Goal: Task Accomplishment & Management: Manage account settings

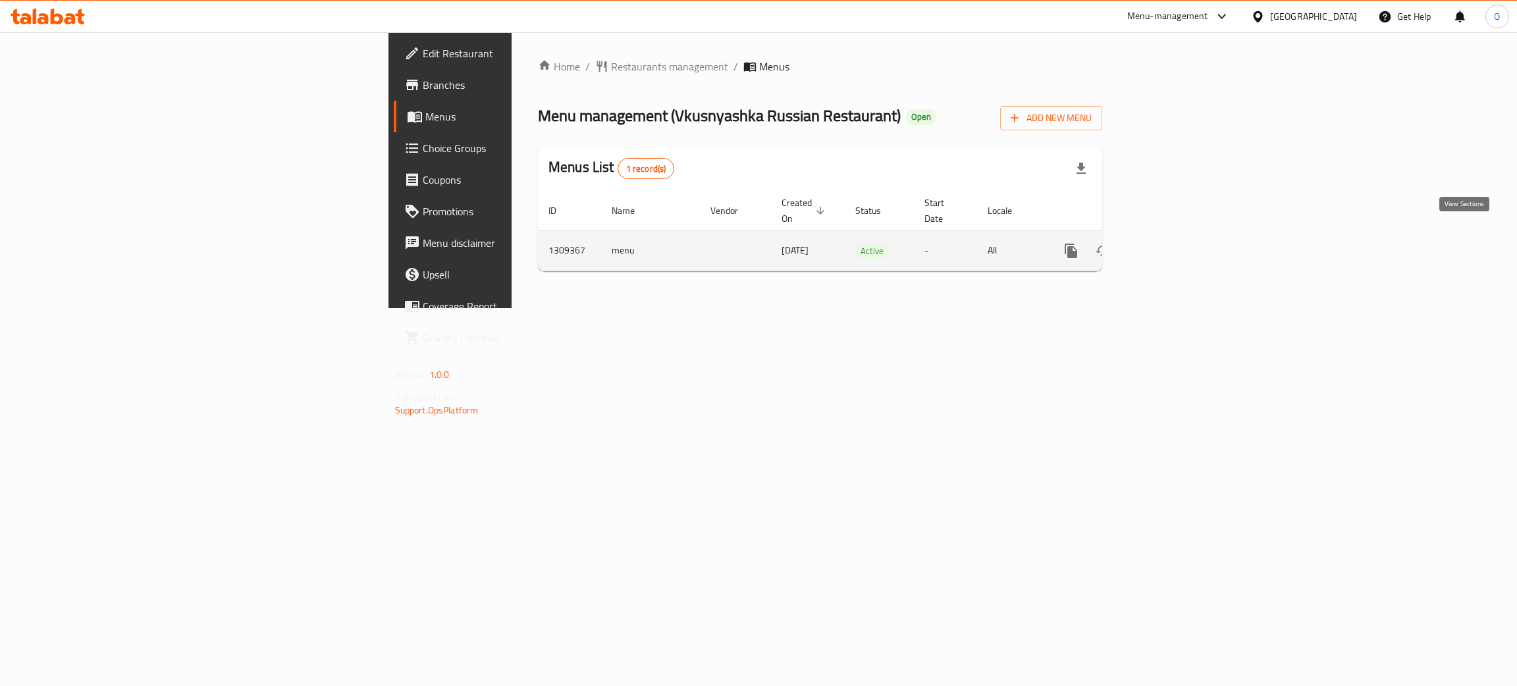
click at [1174, 243] on icon "enhanced table" at bounding box center [1166, 251] width 16 height 16
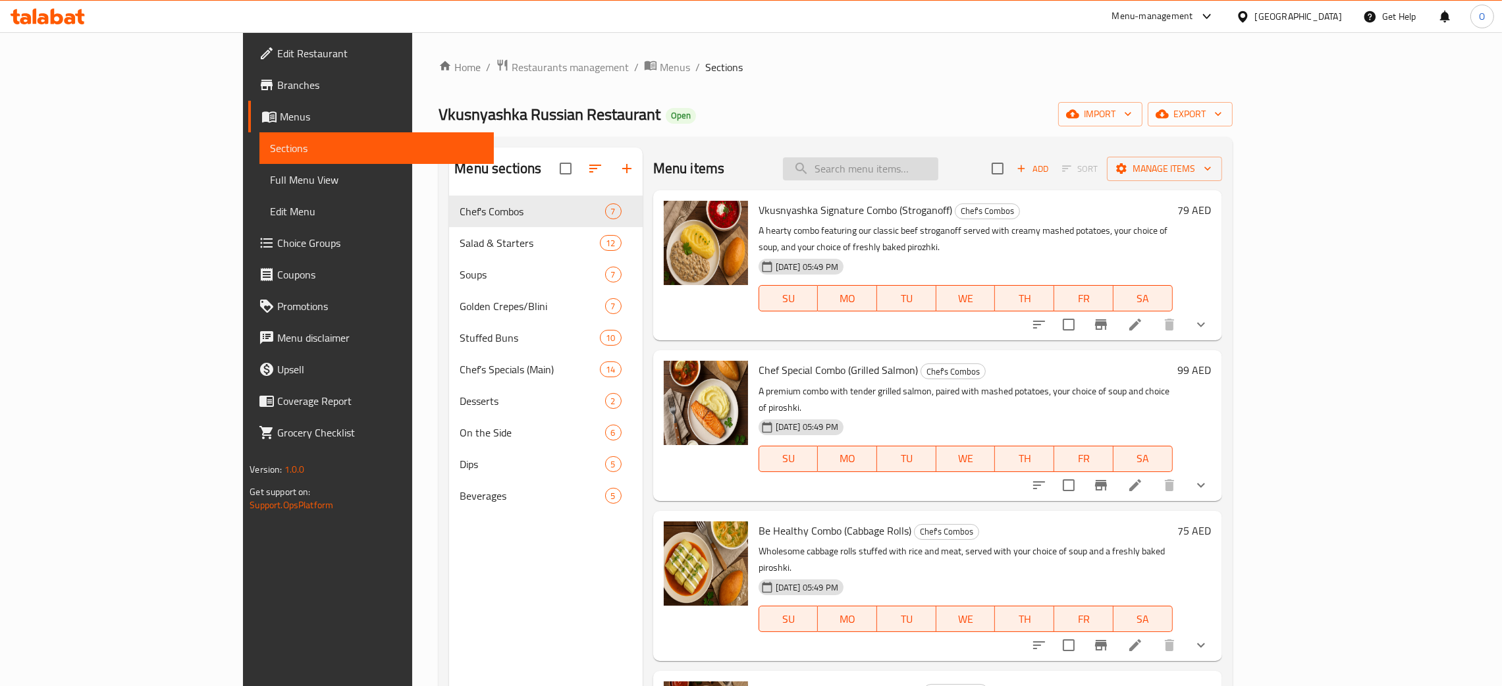
drag, startPoint x: 935, startPoint y: 169, endPoint x: 934, endPoint y: 176, distance: 7.4
click at [938, 172] on input "search" at bounding box center [860, 168] width 155 height 23
paste input "Chicken Cutlets"
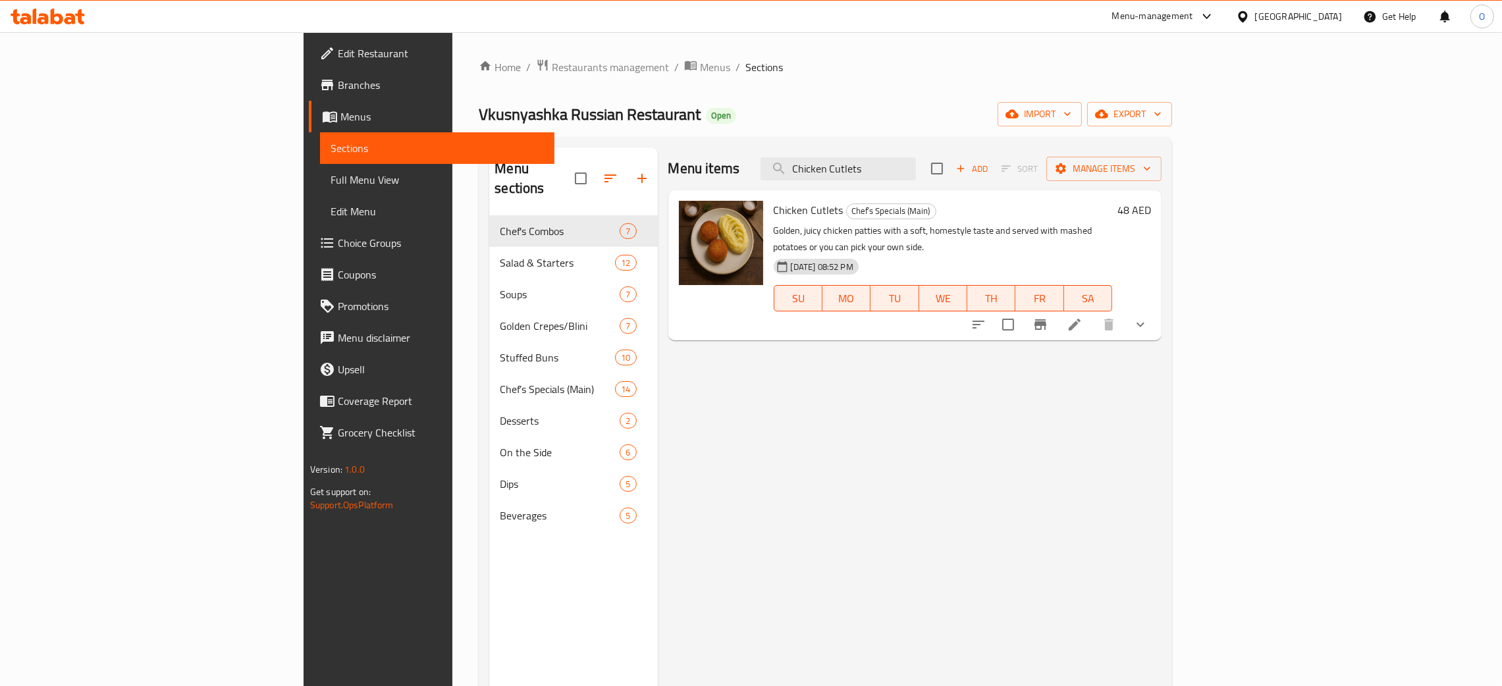
type input "Chicken Cutlets"
click at [1147, 72] on ol "Home / Restaurants management / Menus / Sections" at bounding box center [825, 67] width 693 height 17
click at [1297, 12] on div "United Arab Emirates" at bounding box center [1298, 16] width 87 height 14
click at [1179, 167] on div "[GEOGRAPHIC_DATA]" at bounding box center [1243, 166] width 198 height 30
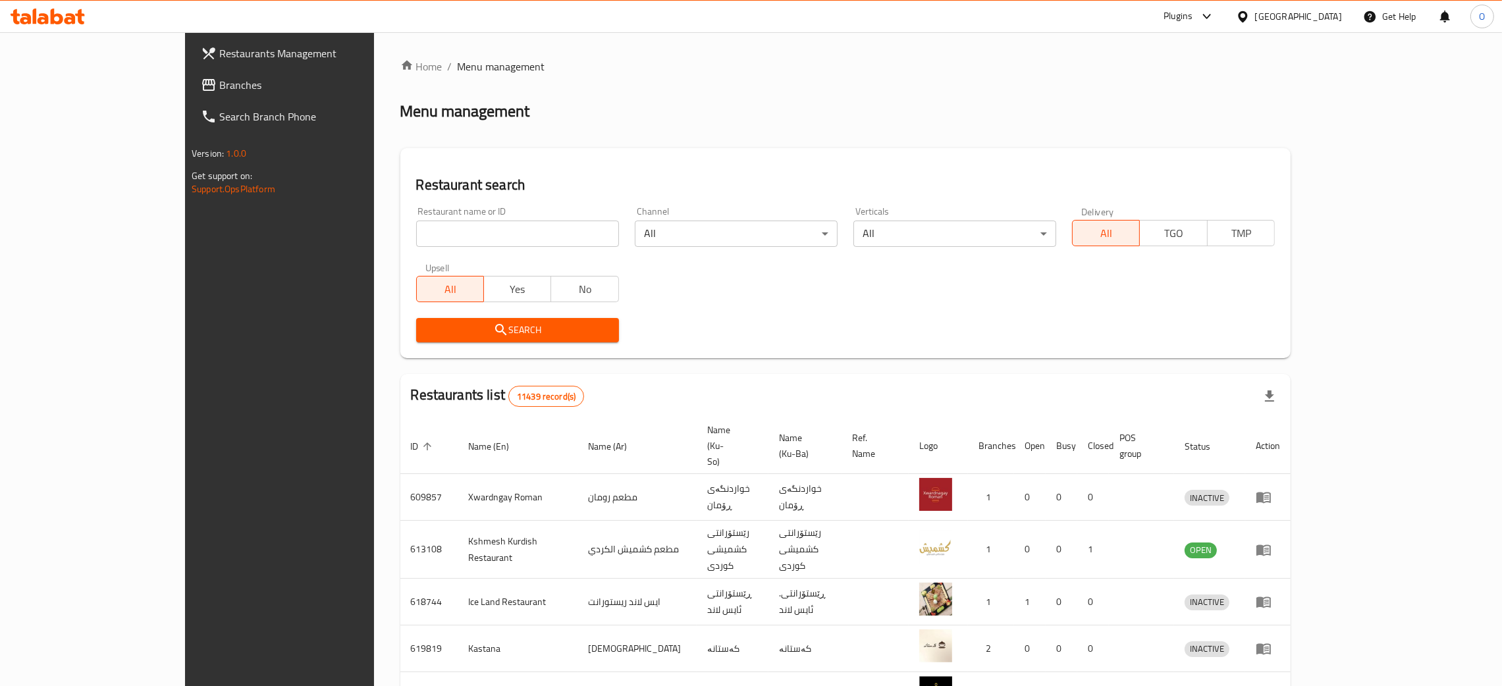
click at [416, 232] on input "search" at bounding box center [517, 234] width 203 height 26
paste input "Alayed Restaurant"
type input "Alayed Restaurant"
click button "Search" at bounding box center [517, 330] width 203 height 24
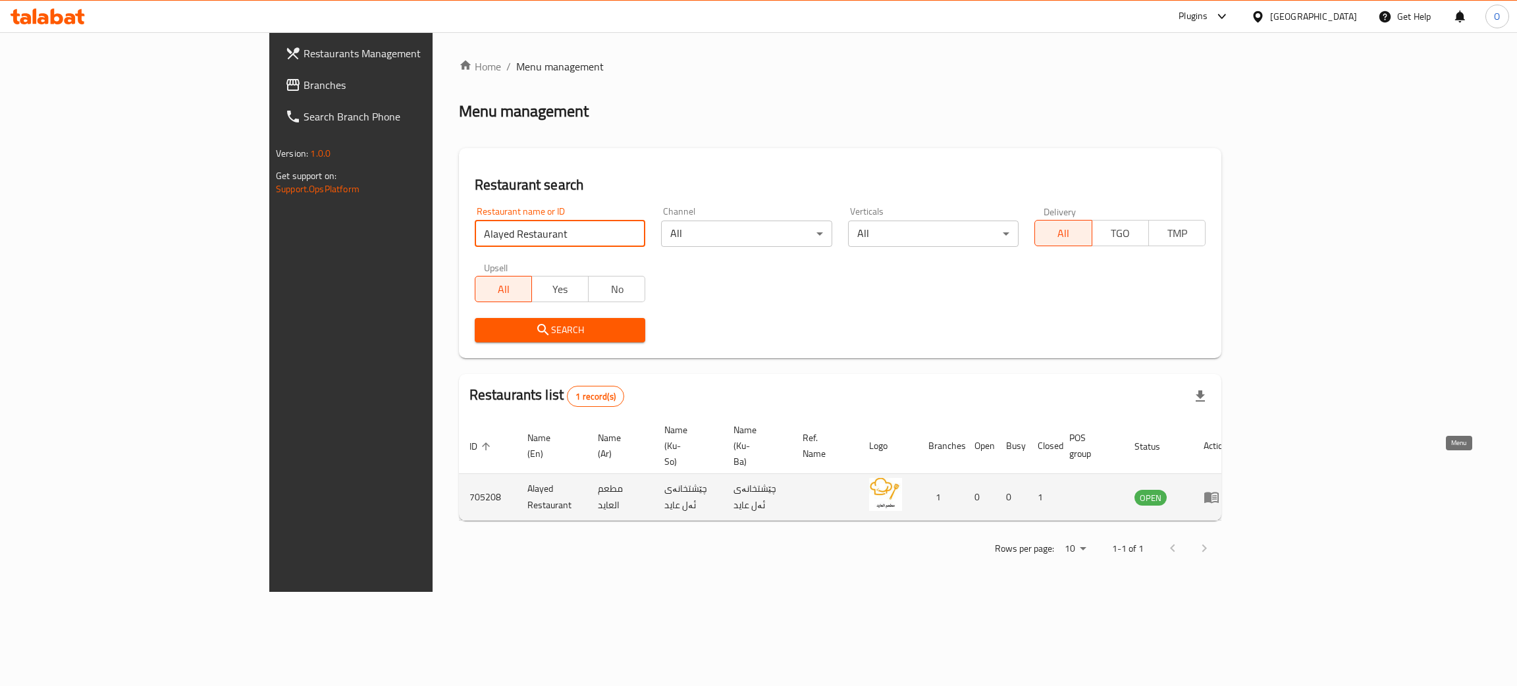
click at [1219, 492] on icon "enhanced table" at bounding box center [1211, 497] width 14 height 11
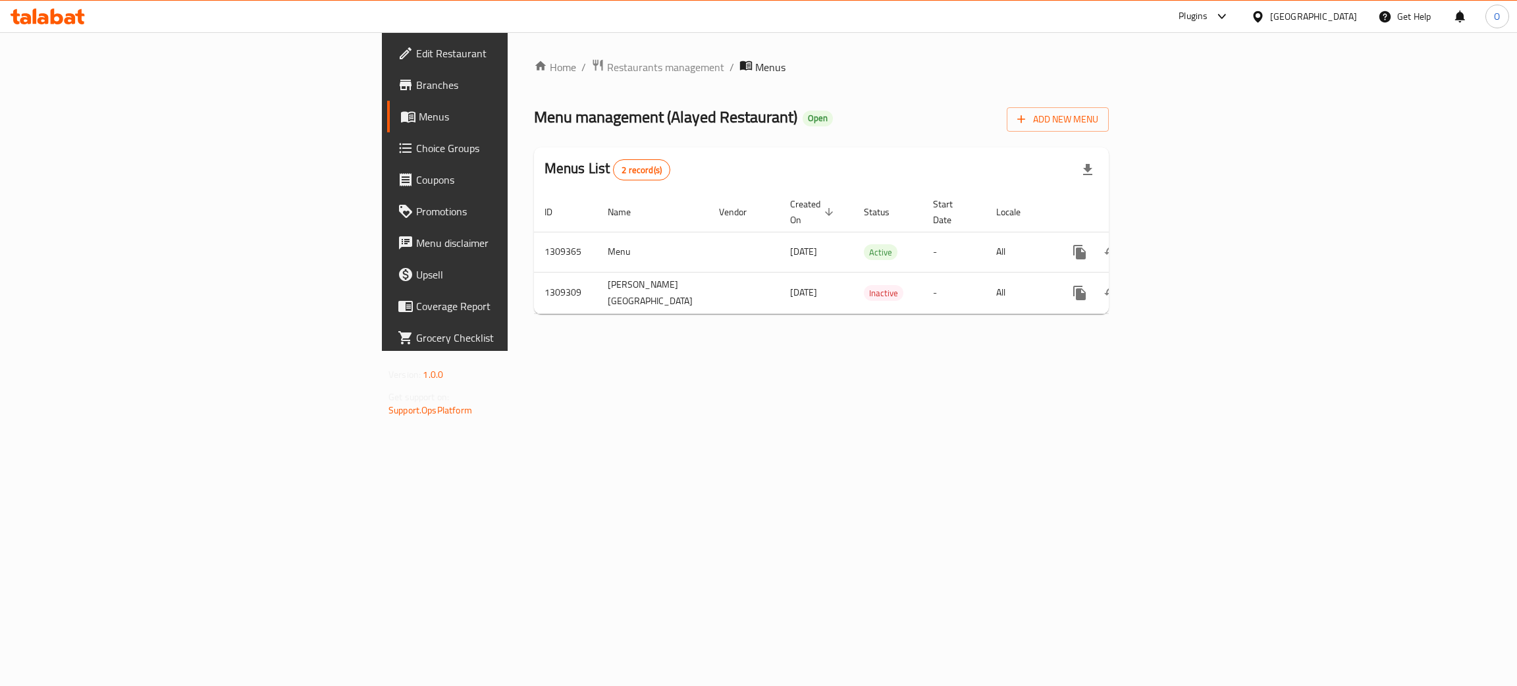
click at [416, 46] on span "Edit Restaurant" at bounding box center [520, 53] width 209 height 16
click at [1182, 243] on icon "enhanced table" at bounding box center [1175, 251] width 16 height 16
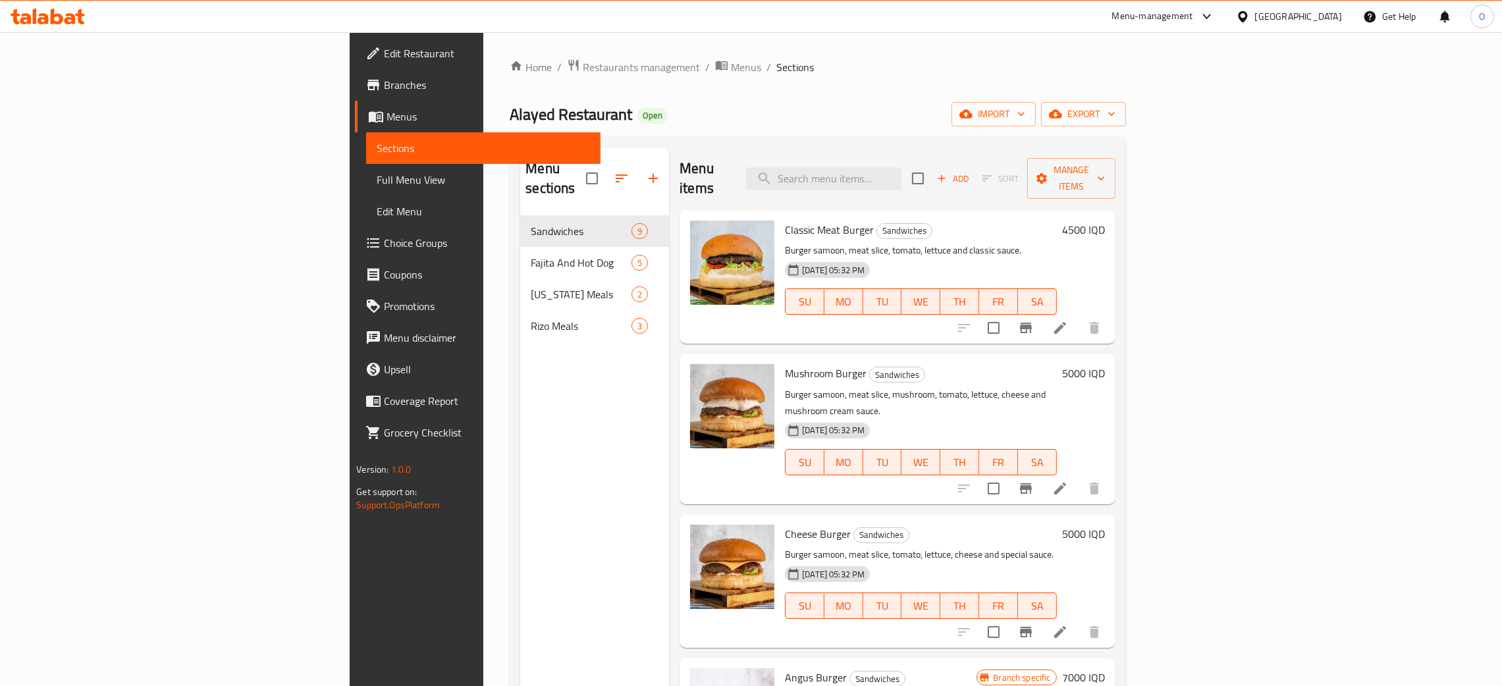
click at [384, 87] on span "Branches" at bounding box center [487, 85] width 206 height 16
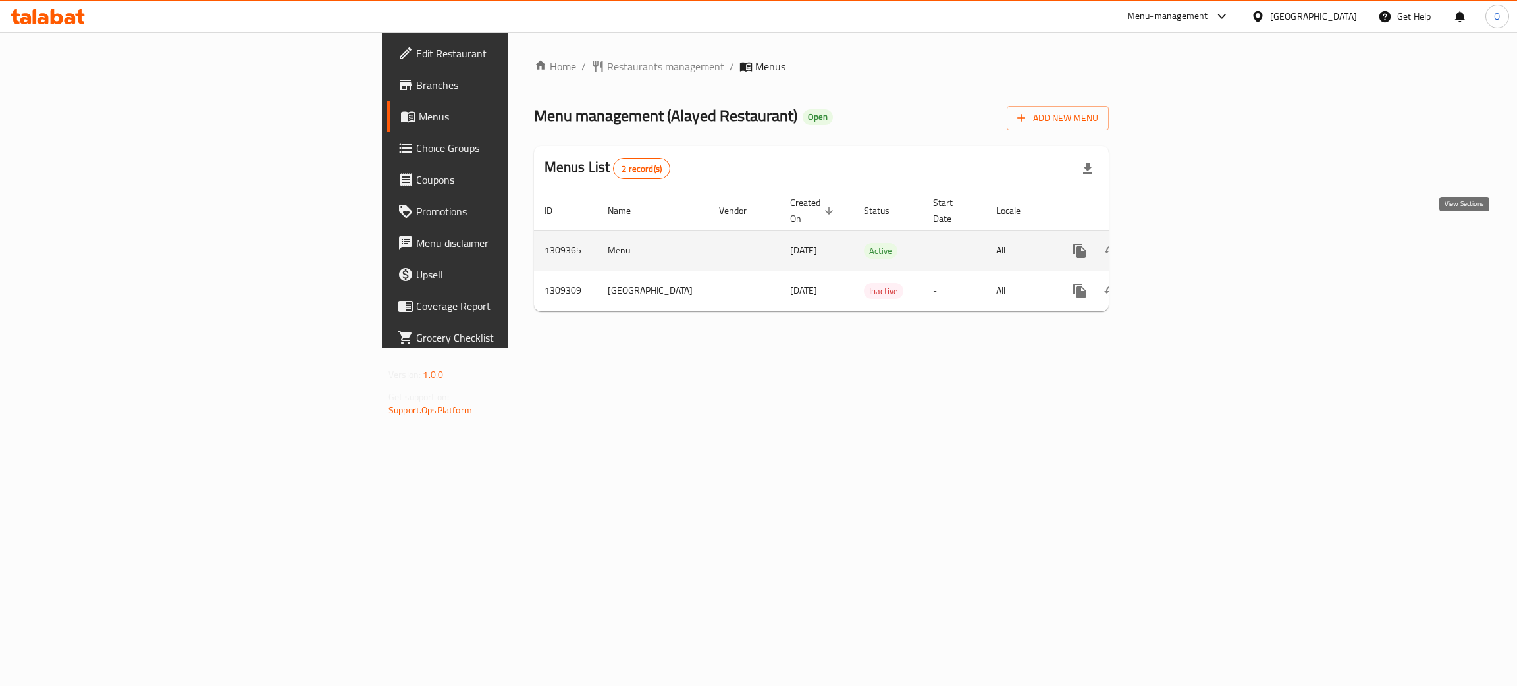
click at [1182, 243] on icon "enhanced table" at bounding box center [1175, 251] width 16 height 16
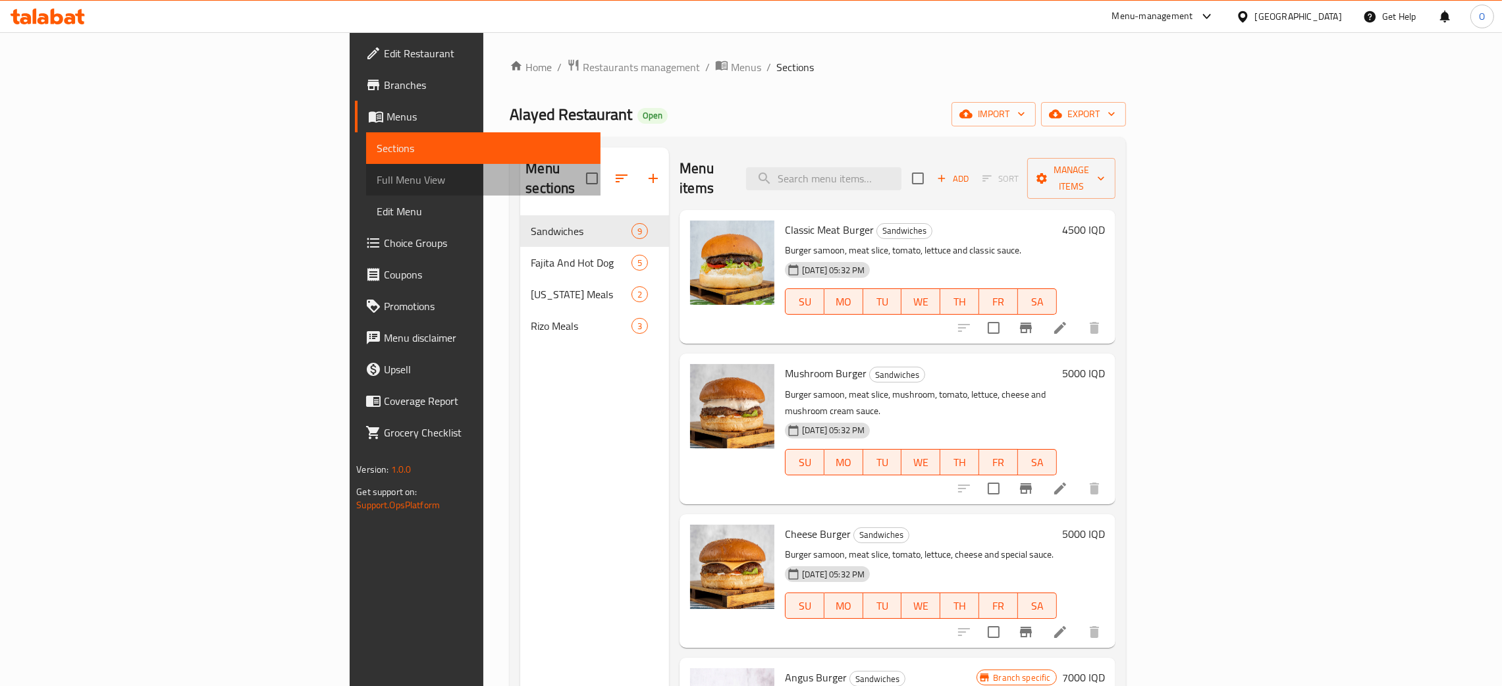
click at [377, 181] on span "Full Menu View" at bounding box center [483, 180] width 213 height 16
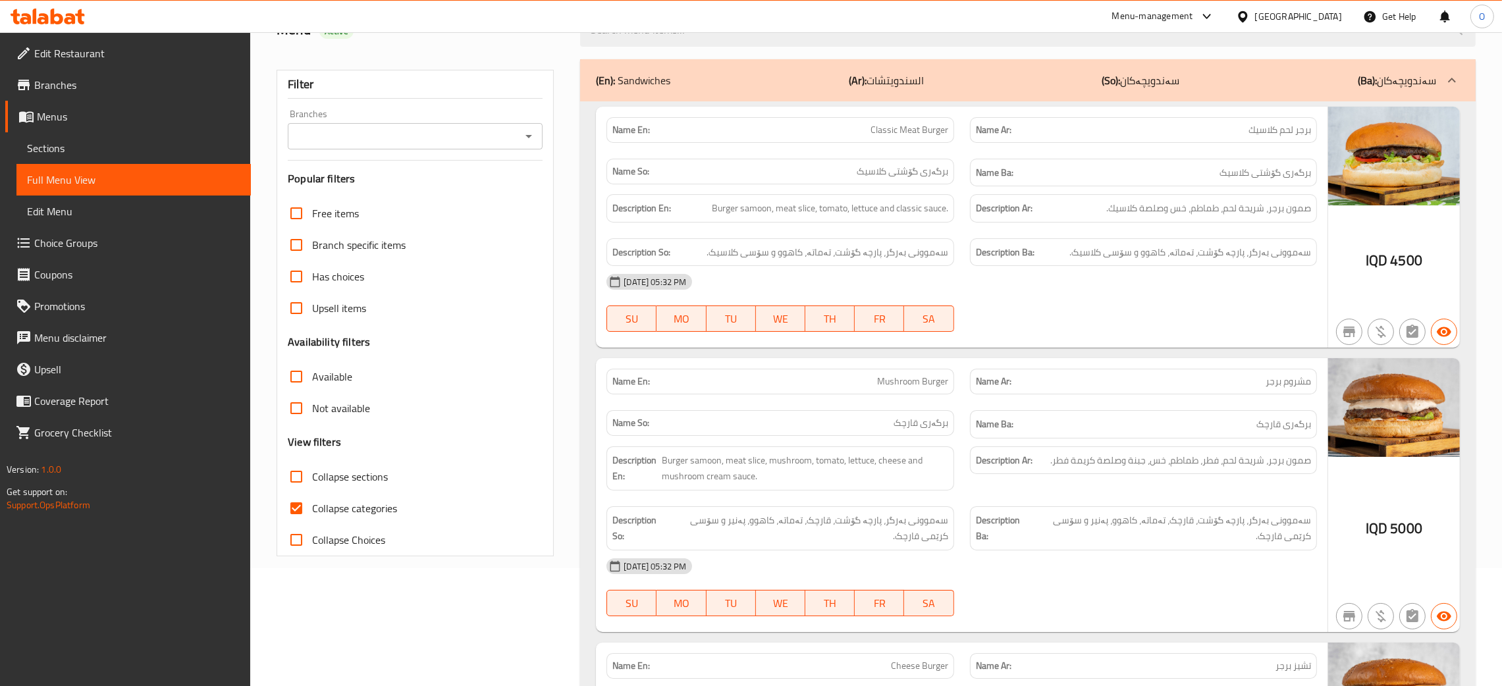
scroll to position [296, 0]
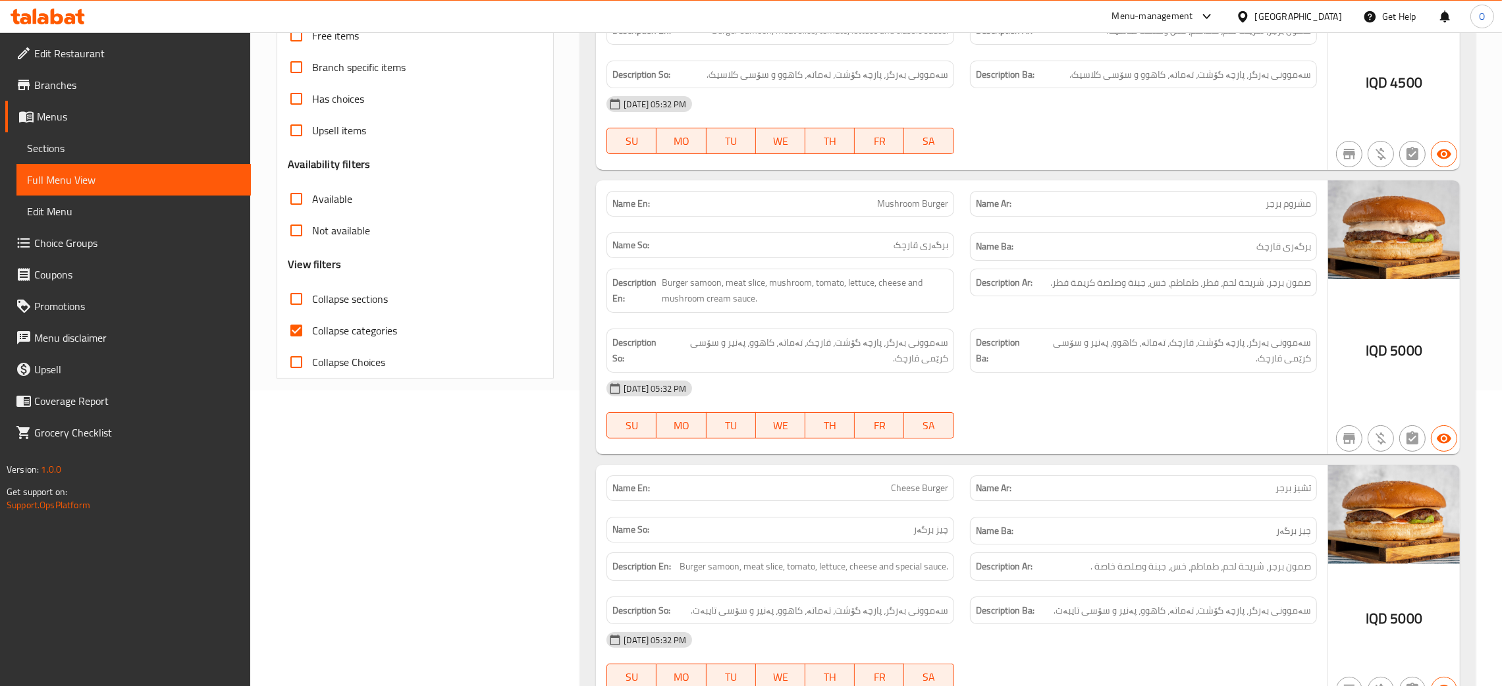
click at [295, 303] on input "Collapse sections" at bounding box center [296, 299] width 32 height 32
checkbox input "true"
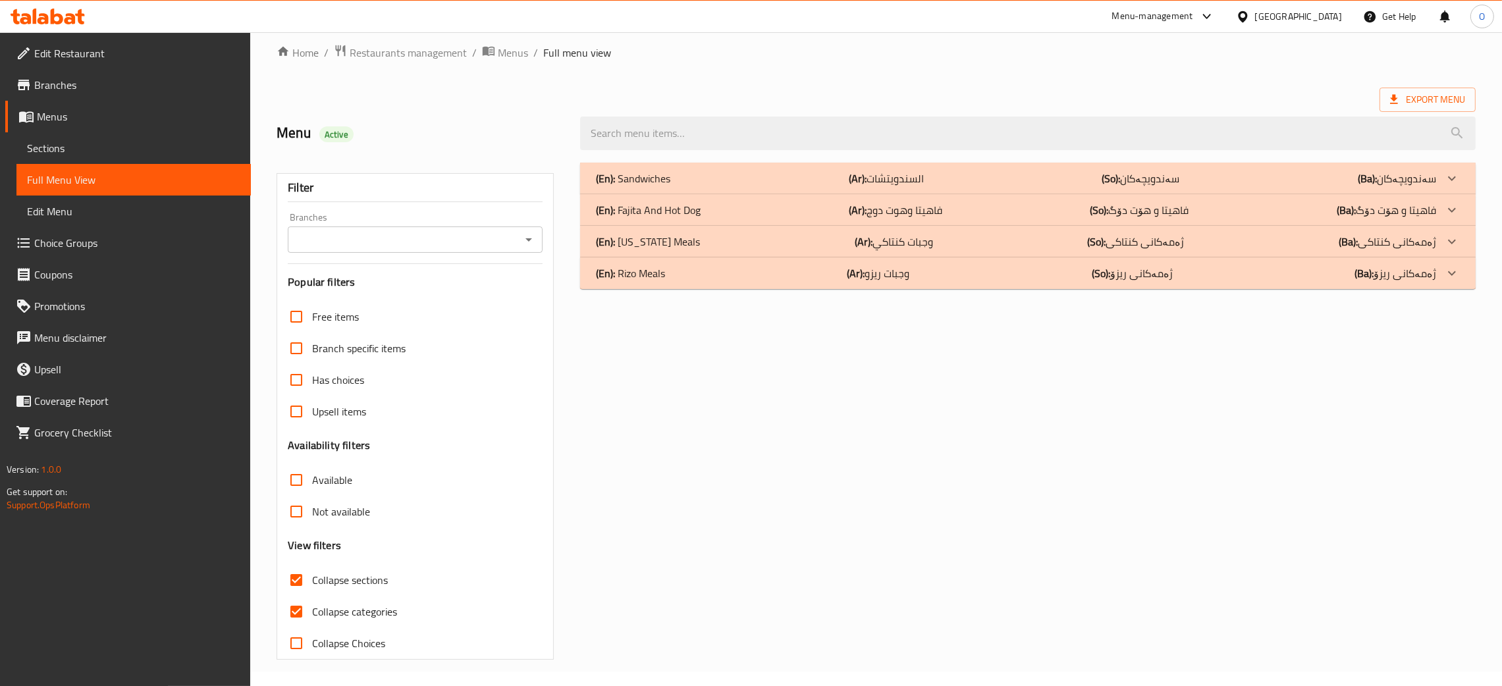
scroll to position [14, 0]
click at [297, 610] on input "Collapse categories" at bounding box center [296, 612] width 32 height 32
checkbox input "false"
click at [1458, 275] on icon at bounding box center [1452, 273] width 16 height 16
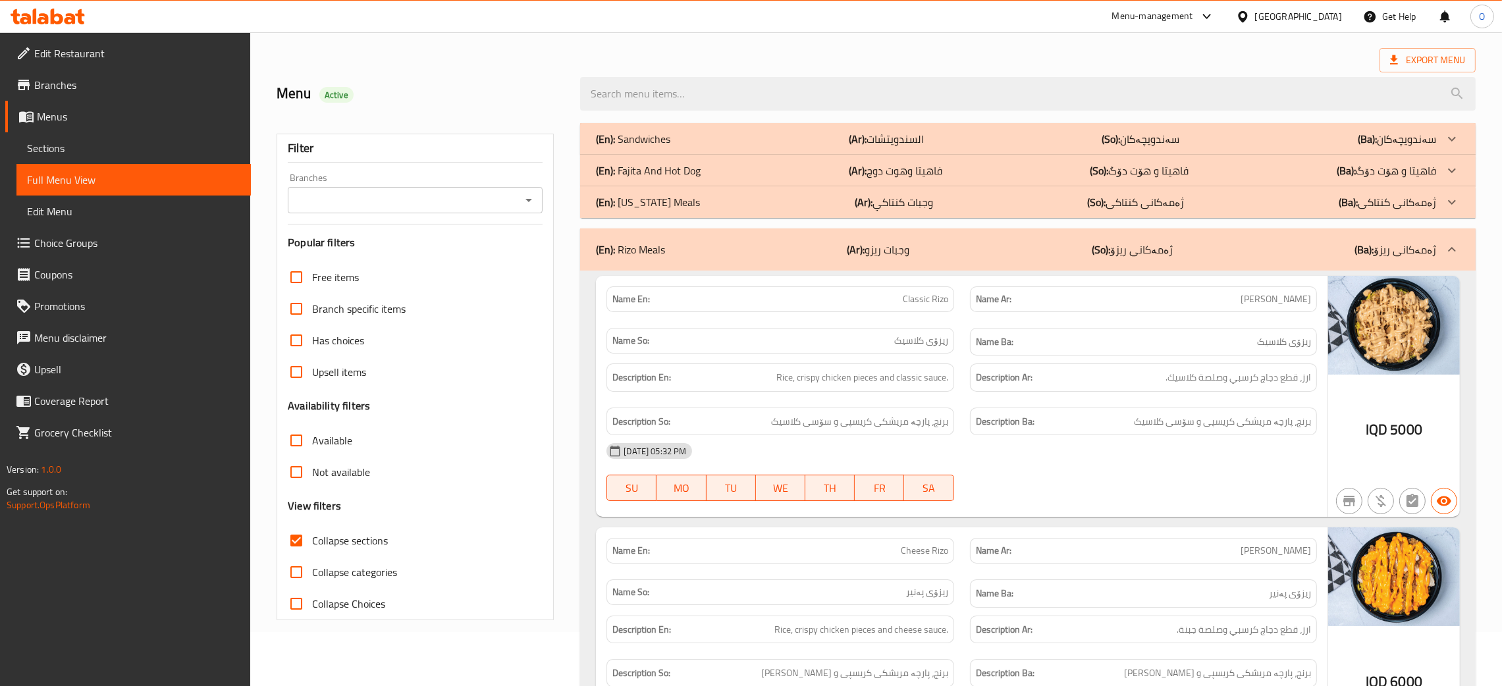
scroll to position [99, 0]
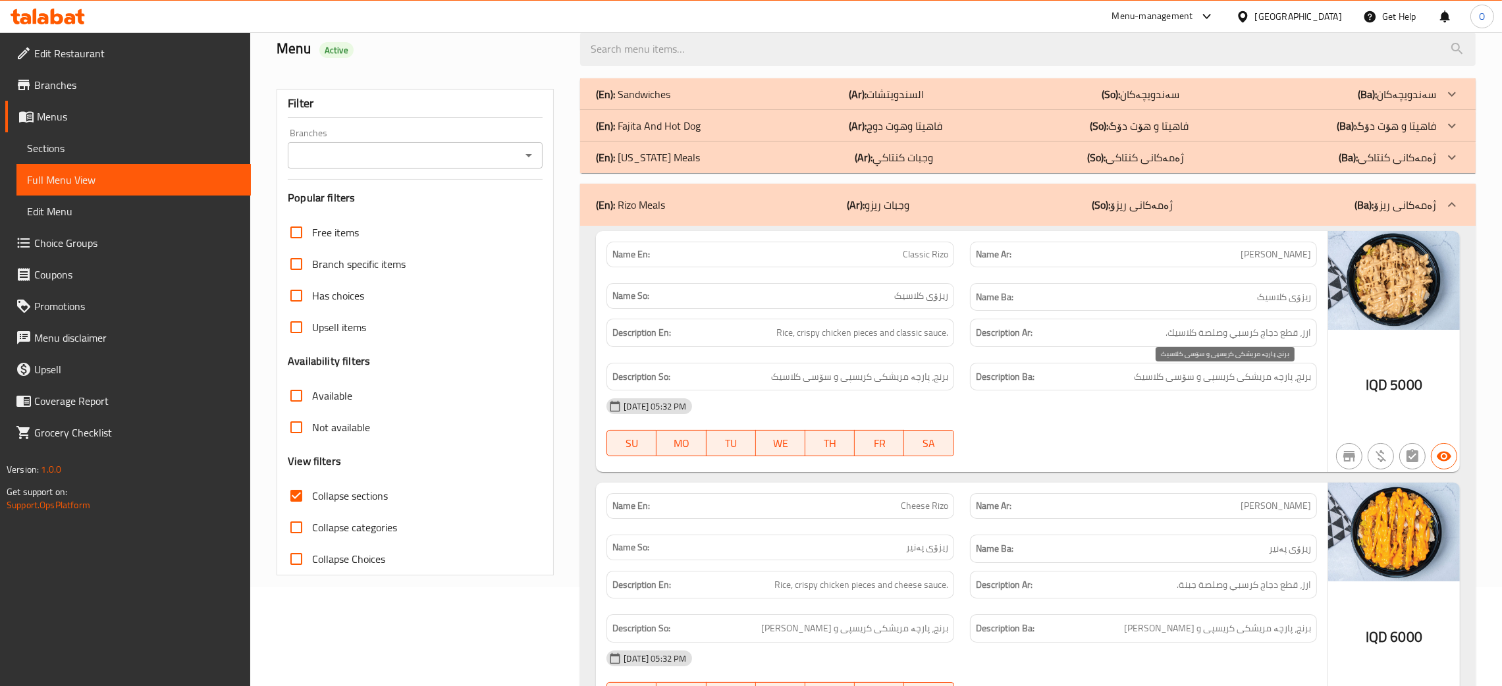
click at [1279, 385] on span "برنج، پارچە مریشکی کریسپی و سۆسی کلاسیک" at bounding box center [1222, 377] width 177 height 16
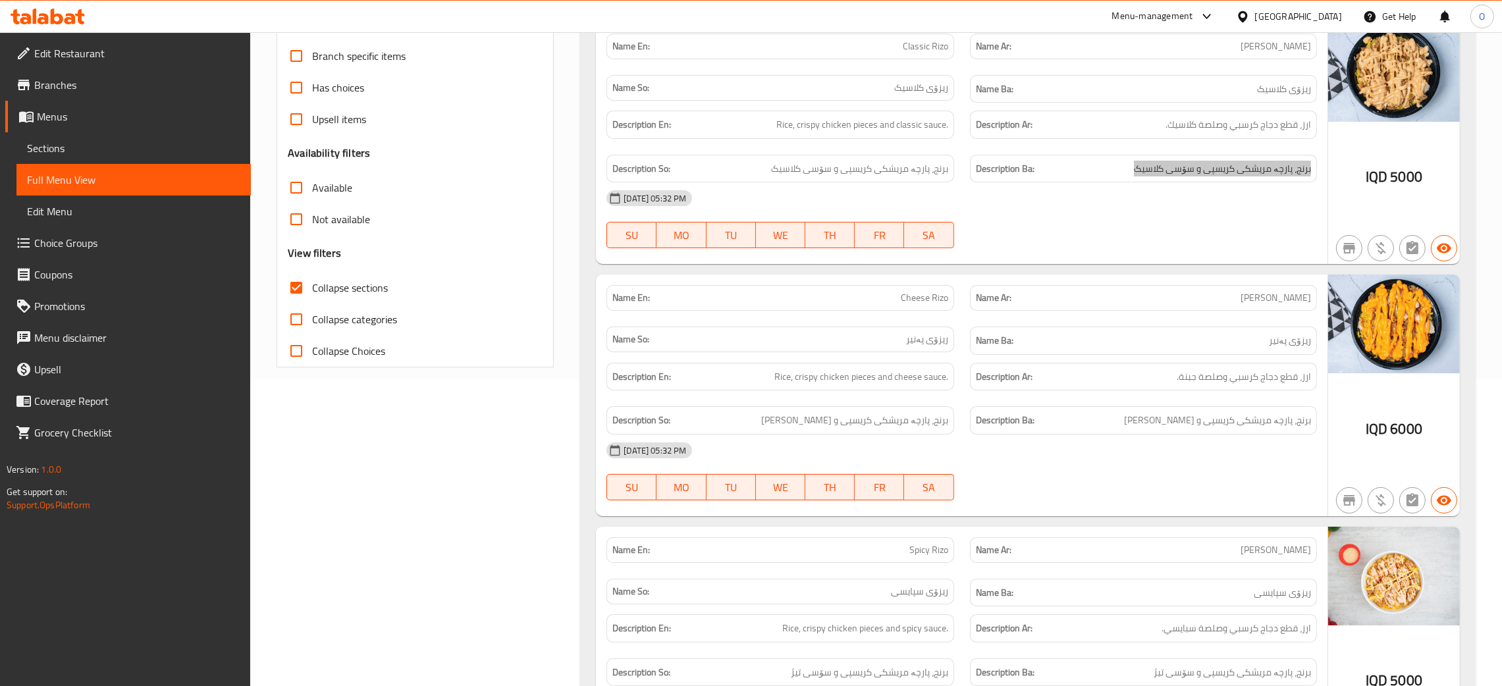
scroll to position [395, 0]
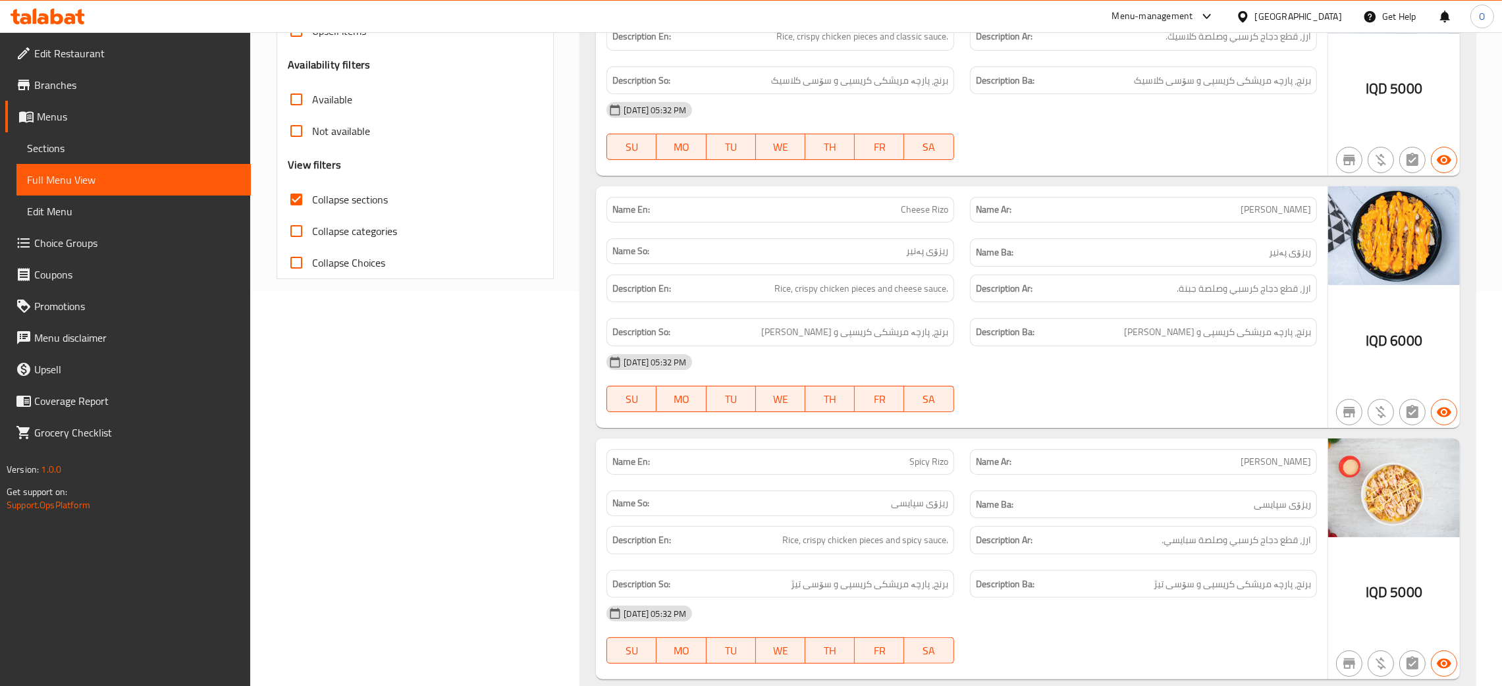
click at [1083, 397] on div "02-09-2025 05:32 PM SU MO TU WE TH FR SA" at bounding box center [961, 383] width 726 height 74
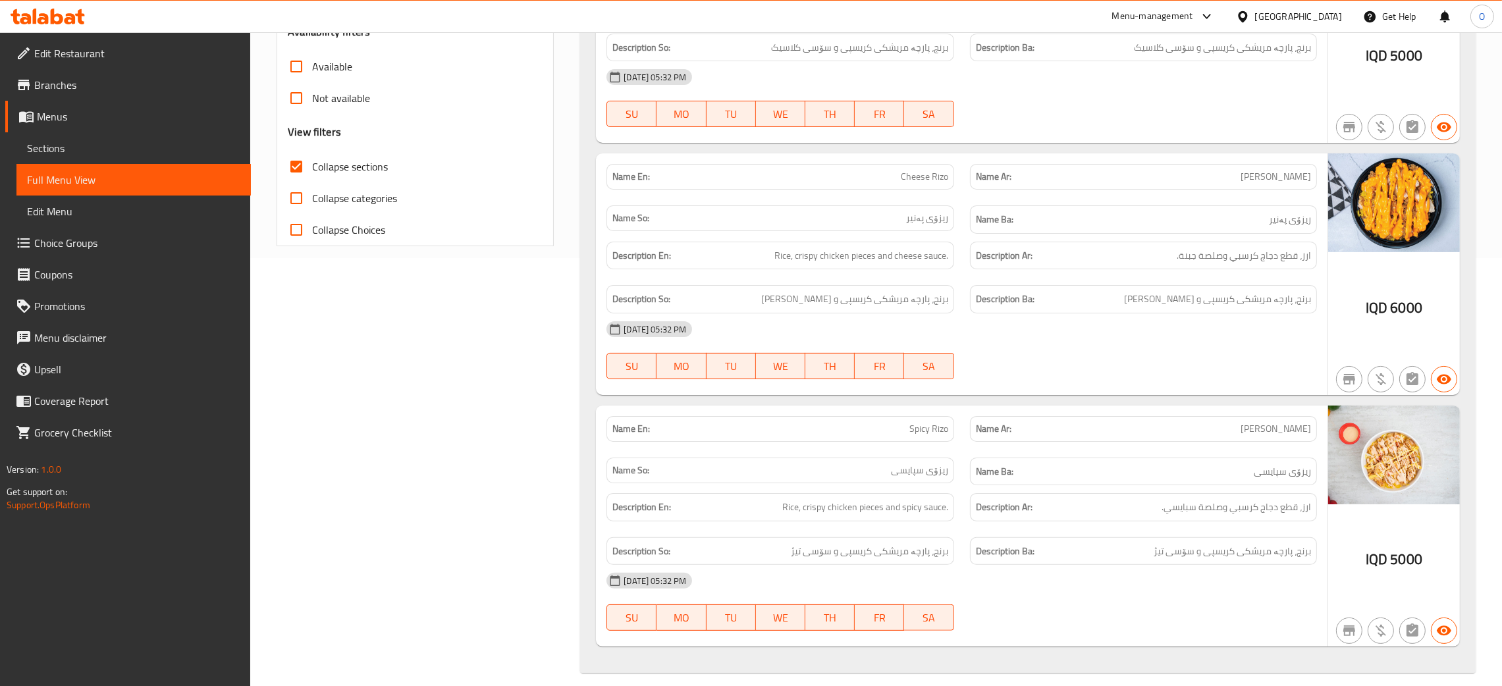
scroll to position [444, 0]
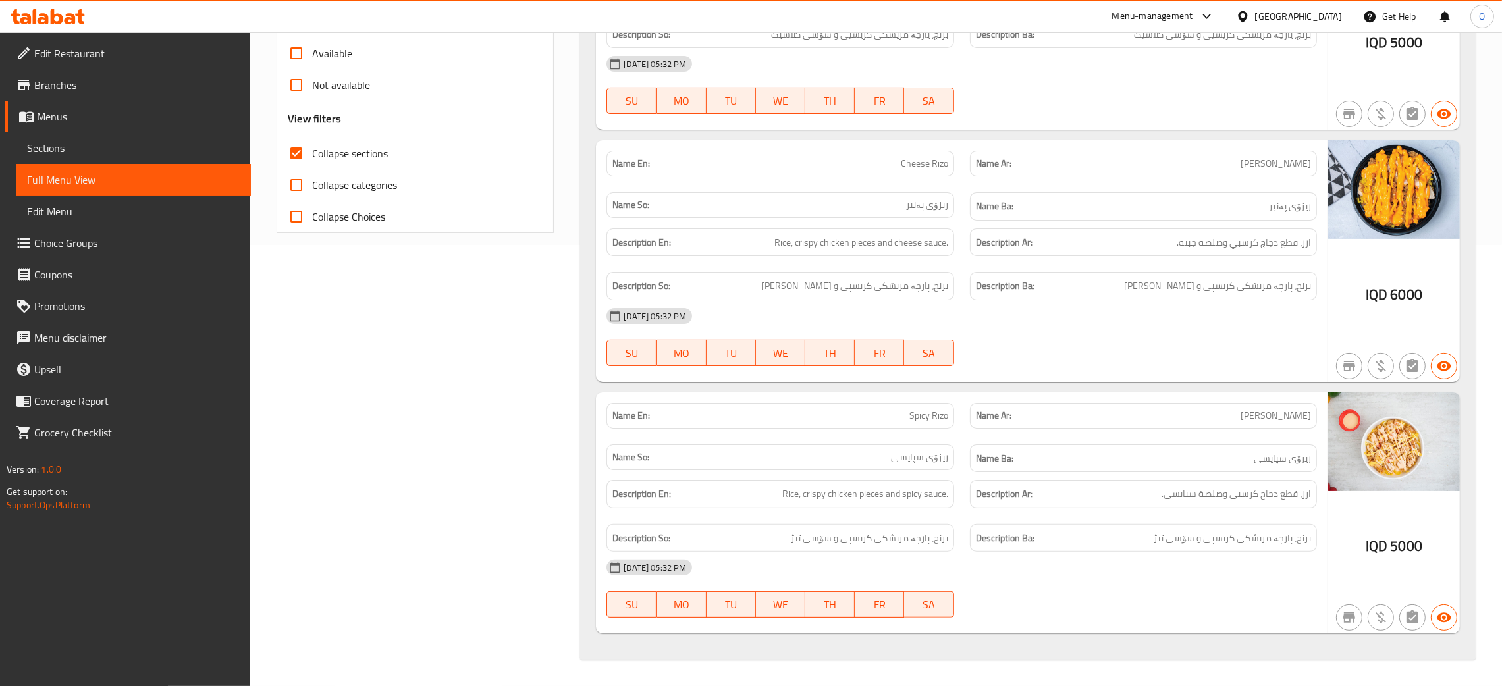
click at [1296, 207] on span "ریزۆی پەنیر" at bounding box center [1290, 206] width 42 height 16
click at [456, 400] on div "Filter Branches Branches Popular filters Free items Branch specific items Has c…" at bounding box center [420, 198] width 303 height 940
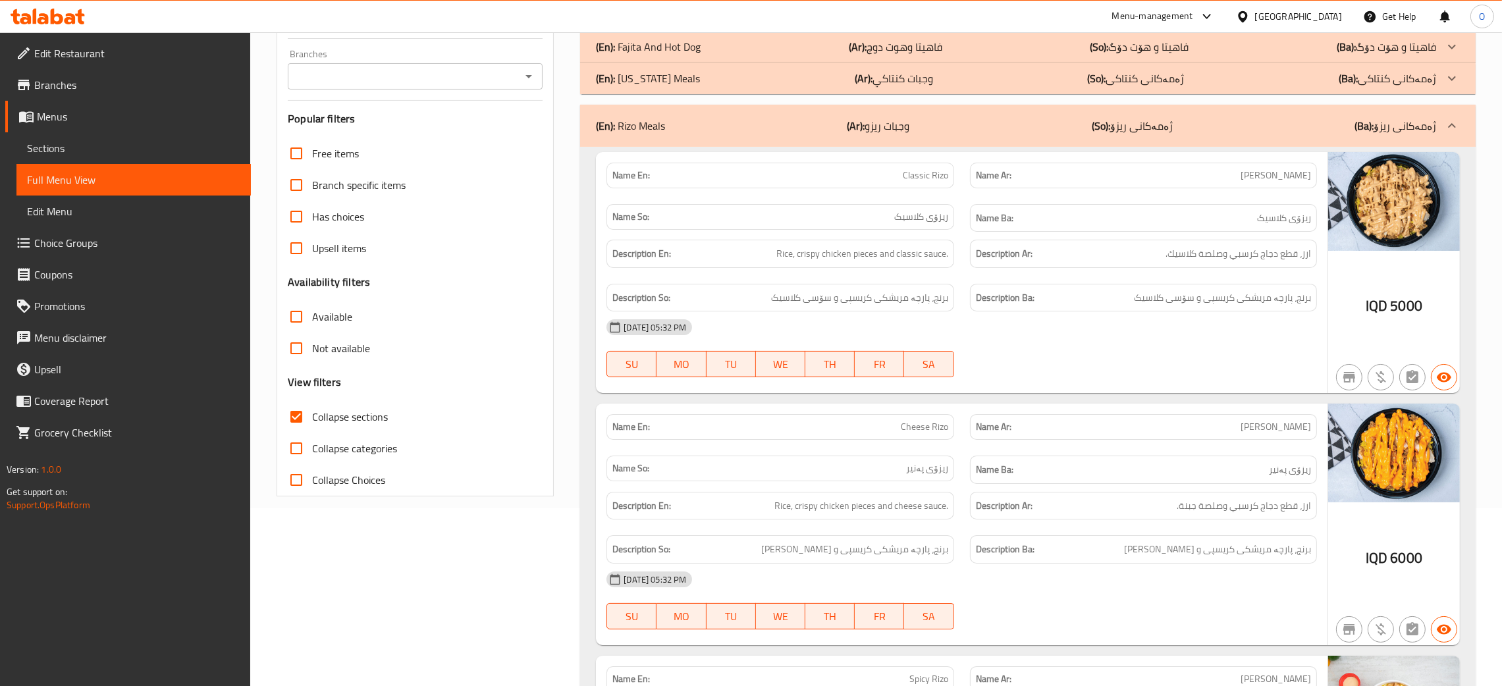
scroll to position [247, 0]
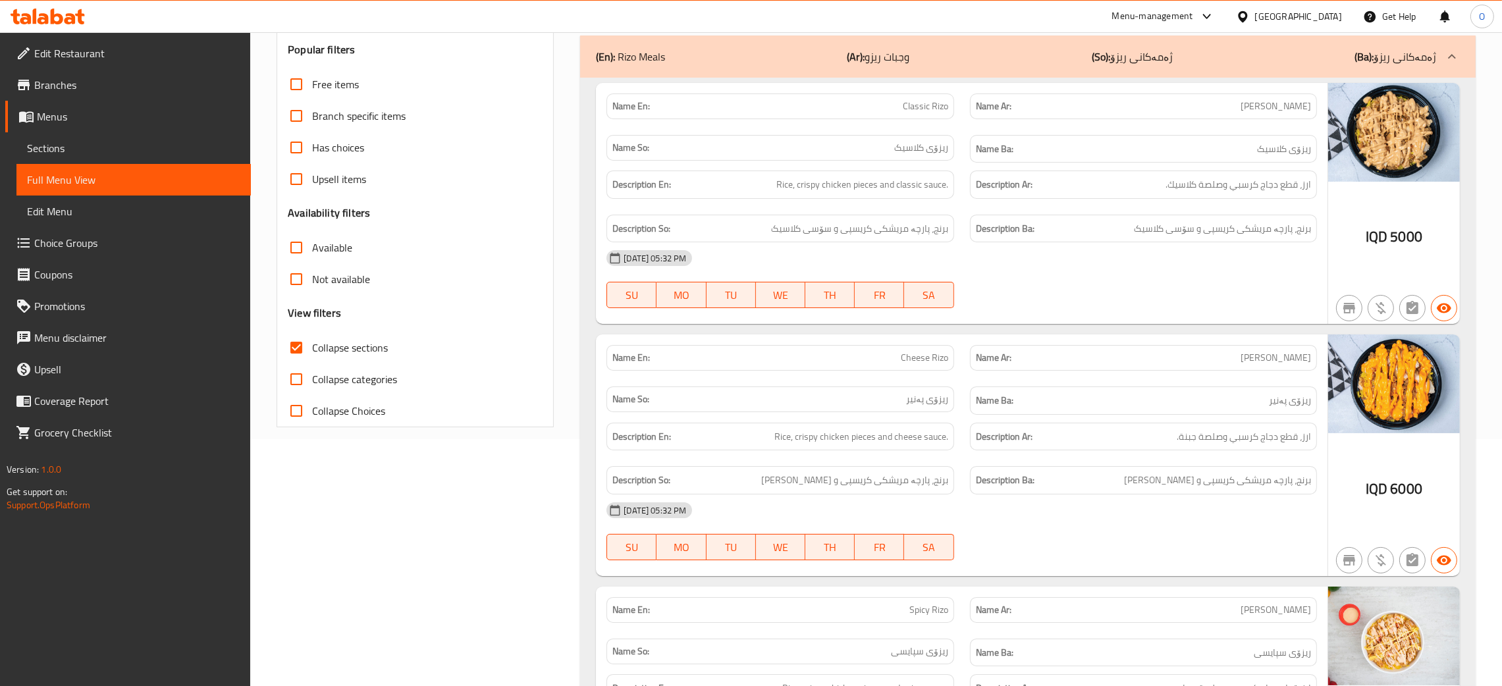
click at [1304, 151] on span "ریزۆی کلاسیک" at bounding box center [1284, 149] width 54 height 16
copy span "ریزۆی"
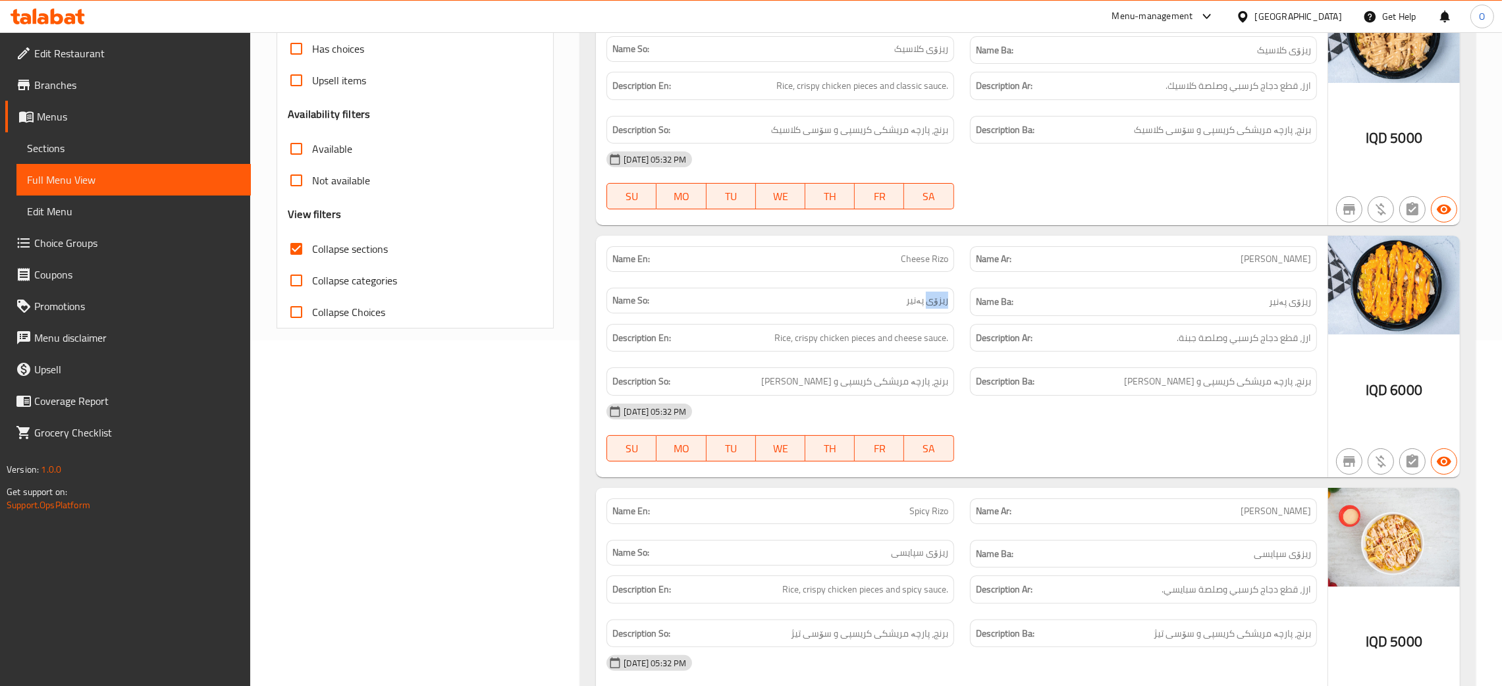
scroll to position [444, 0]
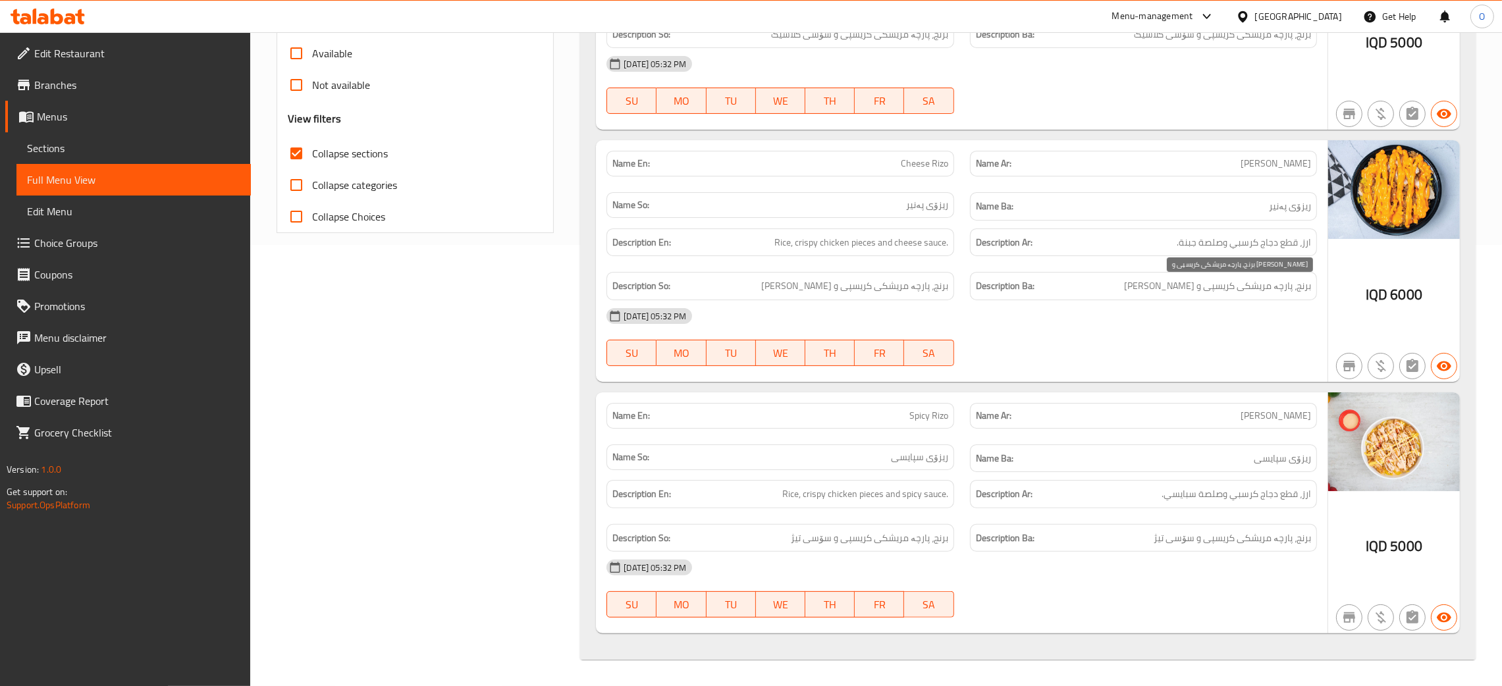
click at [1225, 284] on span "برنج، پارچە مریشکی کریسپی و سۆسی پەنیر" at bounding box center [1217, 286] width 187 height 16
click at [1224, 284] on span "برنج، پارچە مریشکی کریسپی و سۆسی پەنیر" at bounding box center [1217, 286] width 187 height 16
click at [1270, 458] on span "ریزۆی سپایسی" at bounding box center [1281, 458] width 57 height 16
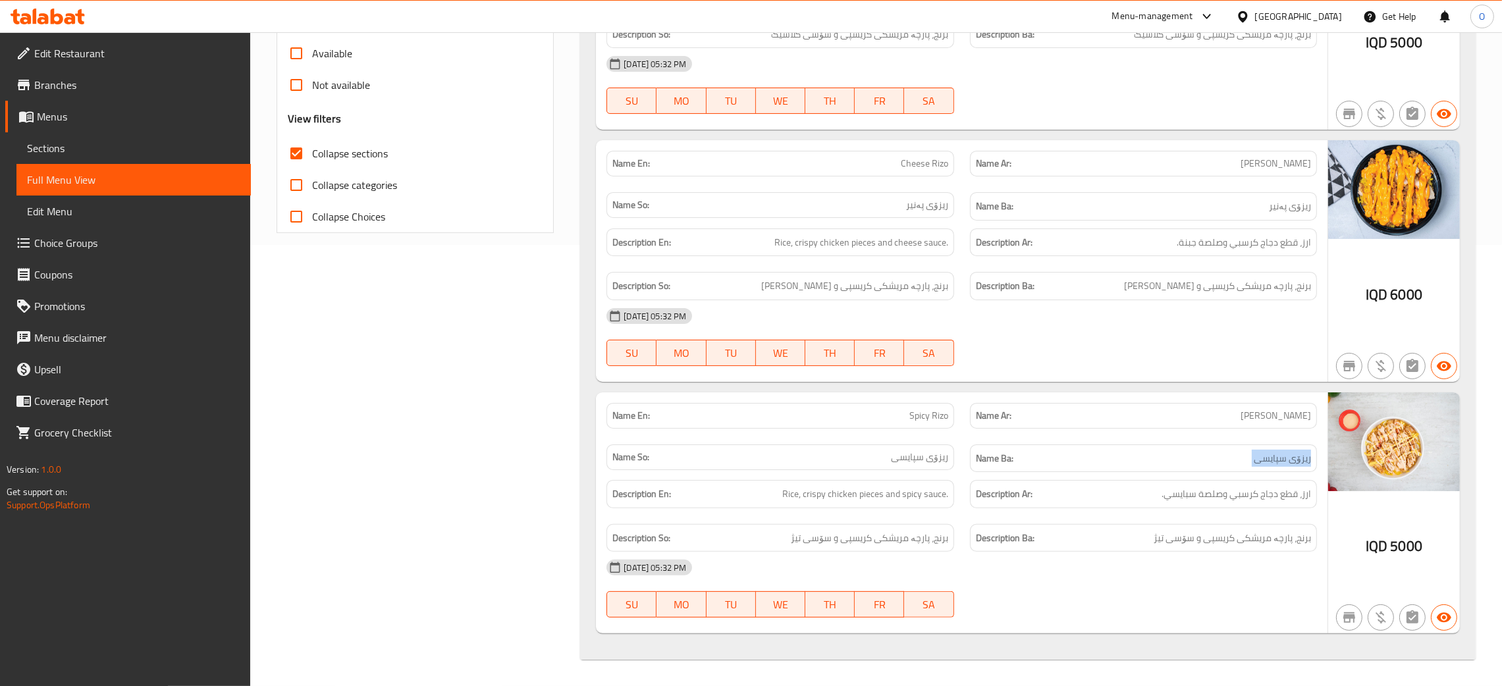
click at [1270, 458] on span "ریزۆی سپایسی" at bounding box center [1281, 458] width 57 height 16
click at [1307, 452] on span "ریزۆی سپایسی" at bounding box center [1281, 458] width 57 height 16
click at [1305, 456] on span "ریزۆی سپایسی" at bounding box center [1281, 458] width 57 height 16
copy span "ریزۆی"
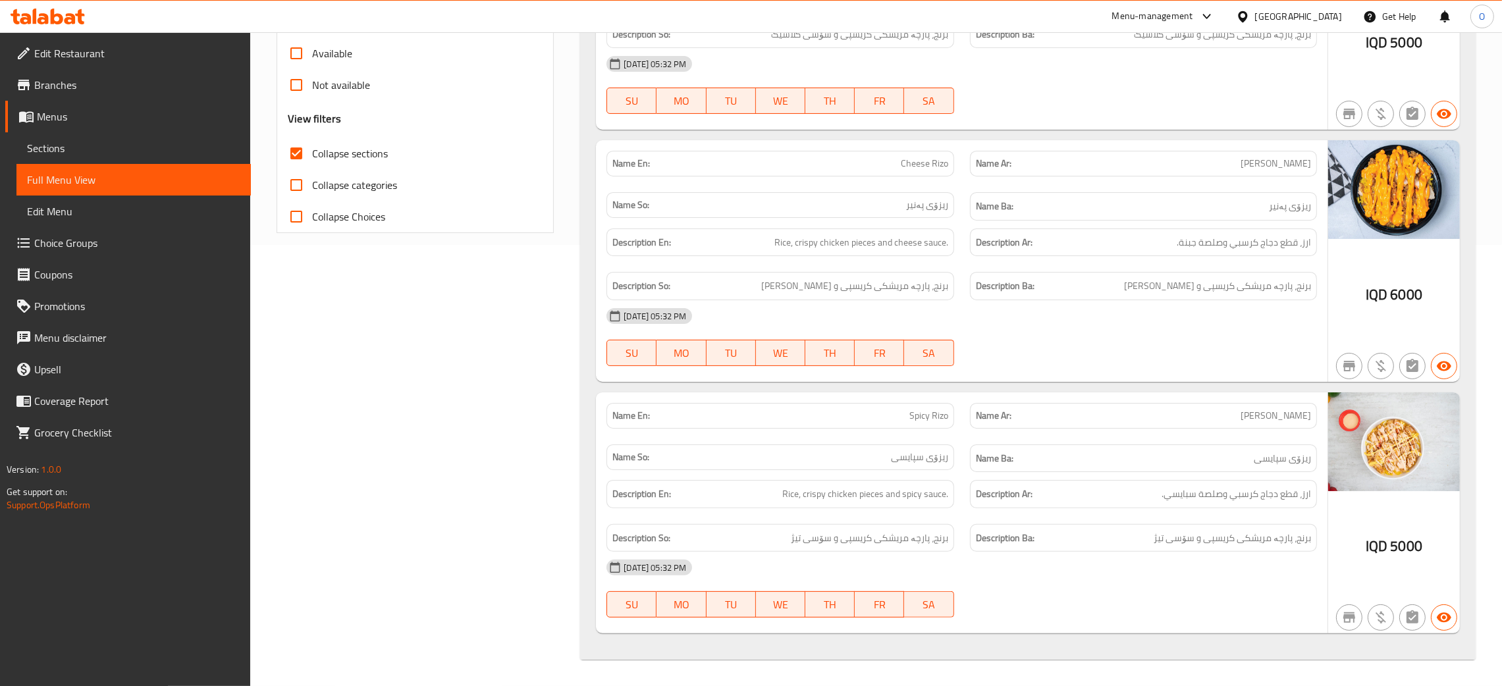
click at [921, 458] on span "ریزۆی سپایسی" at bounding box center [919, 457] width 57 height 14
click at [455, 409] on div "Filter Branches Branches Popular filters Free items Branch specific items Has c…" at bounding box center [420, 198] width 303 height 940
click at [1223, 540] on span "برنج، پارچە مریشکی کریسپی و سۆسی تیژ" at bounding box center [1231, 538] width 157 height 16
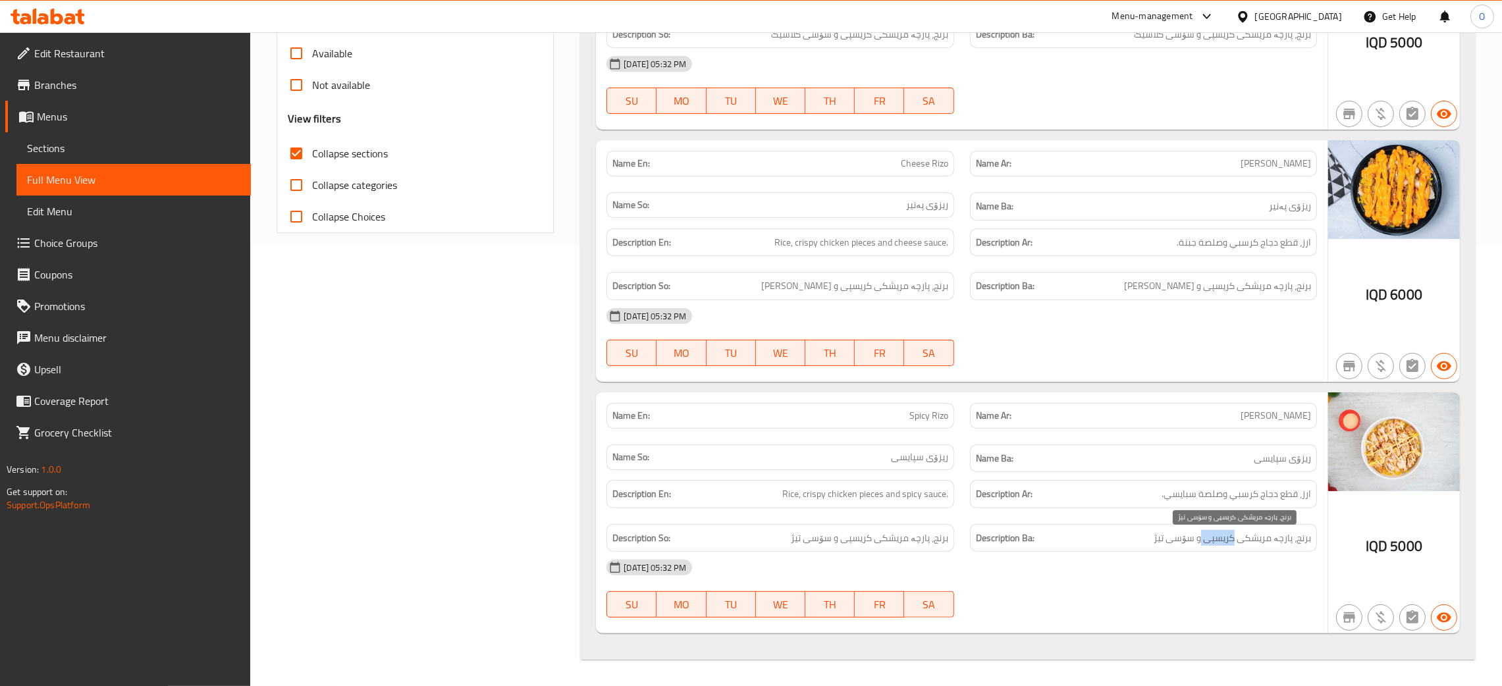
click at [1223, 540] on span "برنج، پارچە مریشکی کریسپی و سۆسی تیژ" at bounding box center [1231, 538] width 157 height 16
click at [796, 539] on span "برنج، پارچە مریشکی کریسپی و سۆسی تیژ" at bounding box center [869, 538] width 157 height 16
copy span "تیژ"
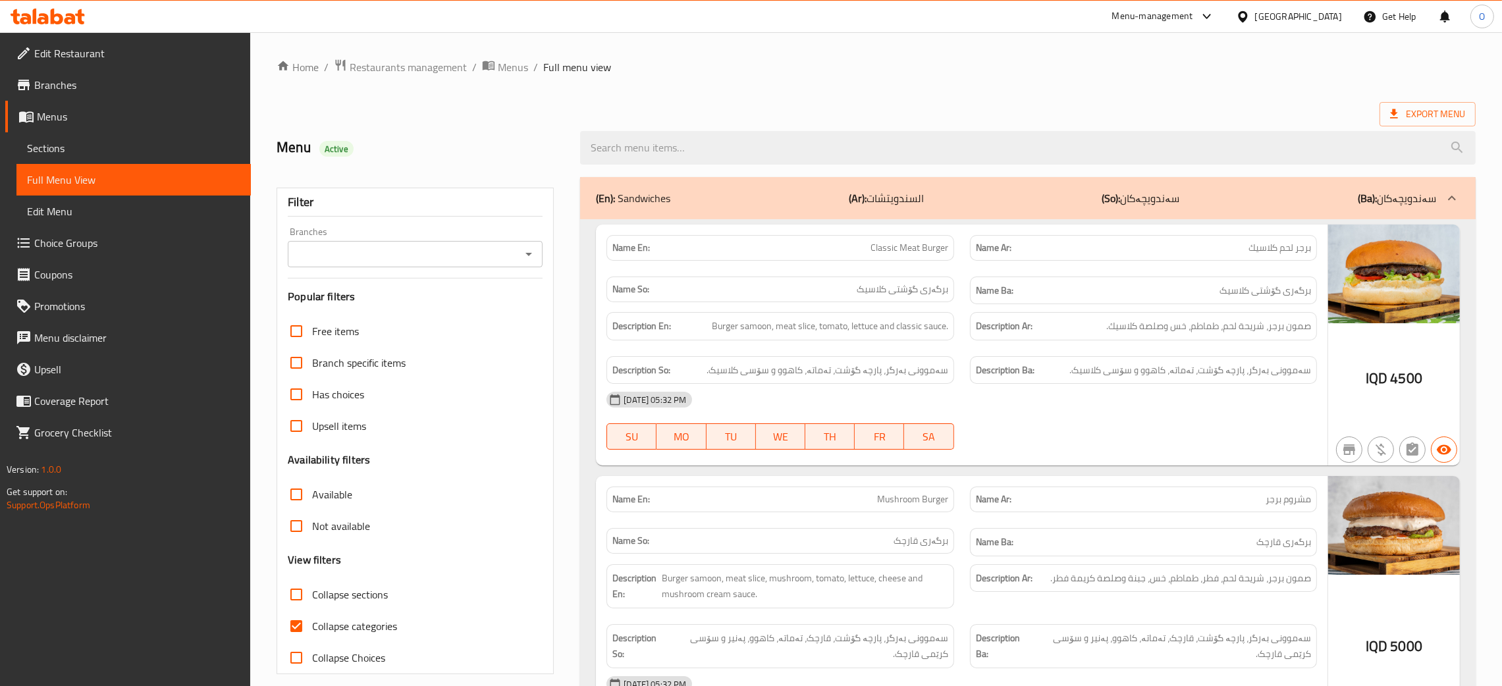
click at [46, 149] on span "Sections" at bounding box center [133, 148] width 213 height 16
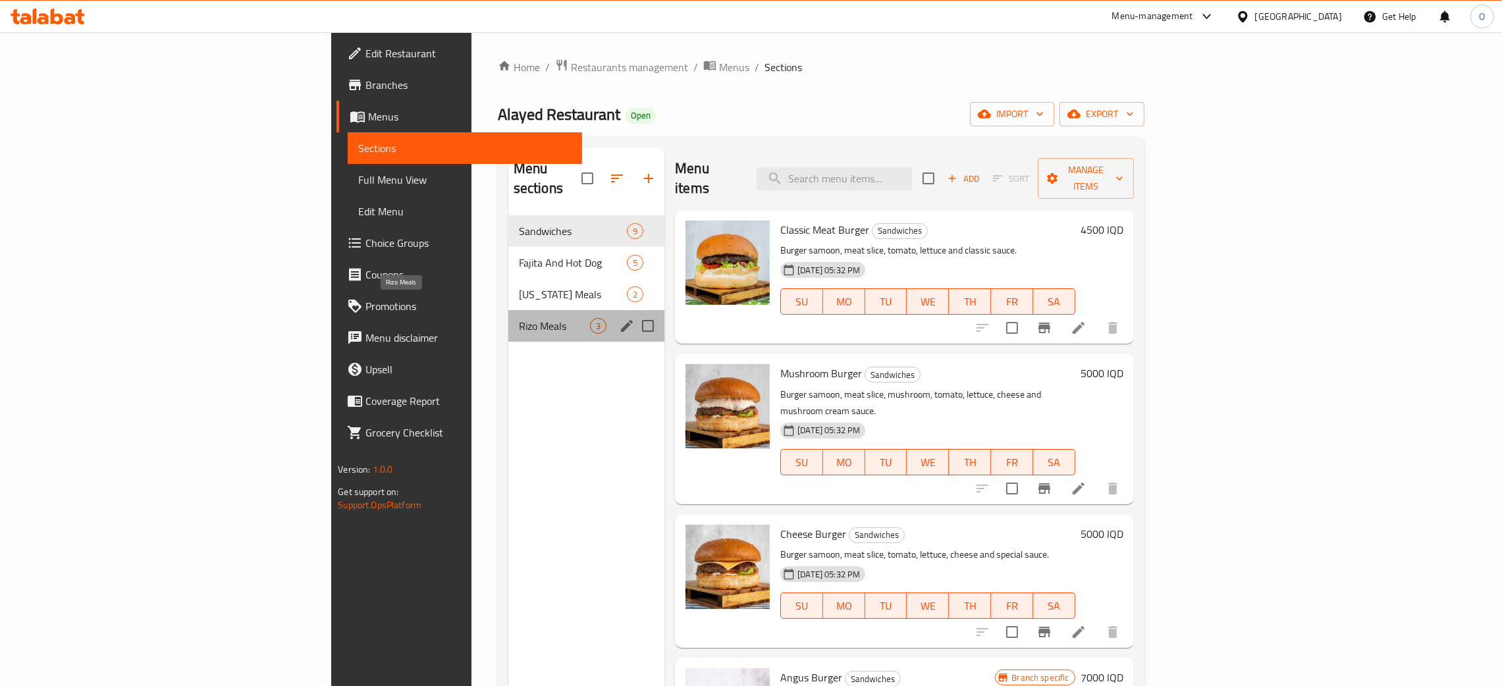
click at [519, 318] on span "Rizo Meals" at bounding box center [554, 326] width 71 height 16
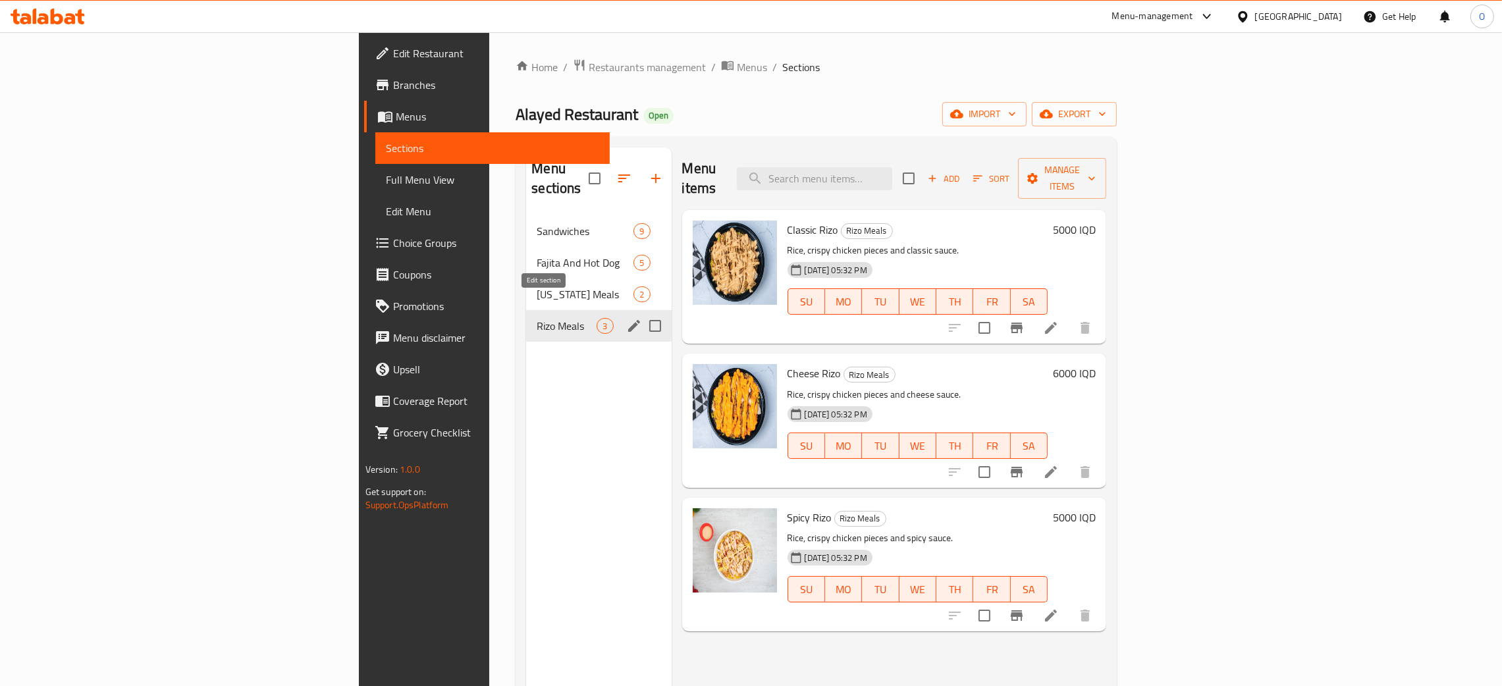
click at [626, 318] on icon "edit" at bounding box center [634, 326] width 16 height 16
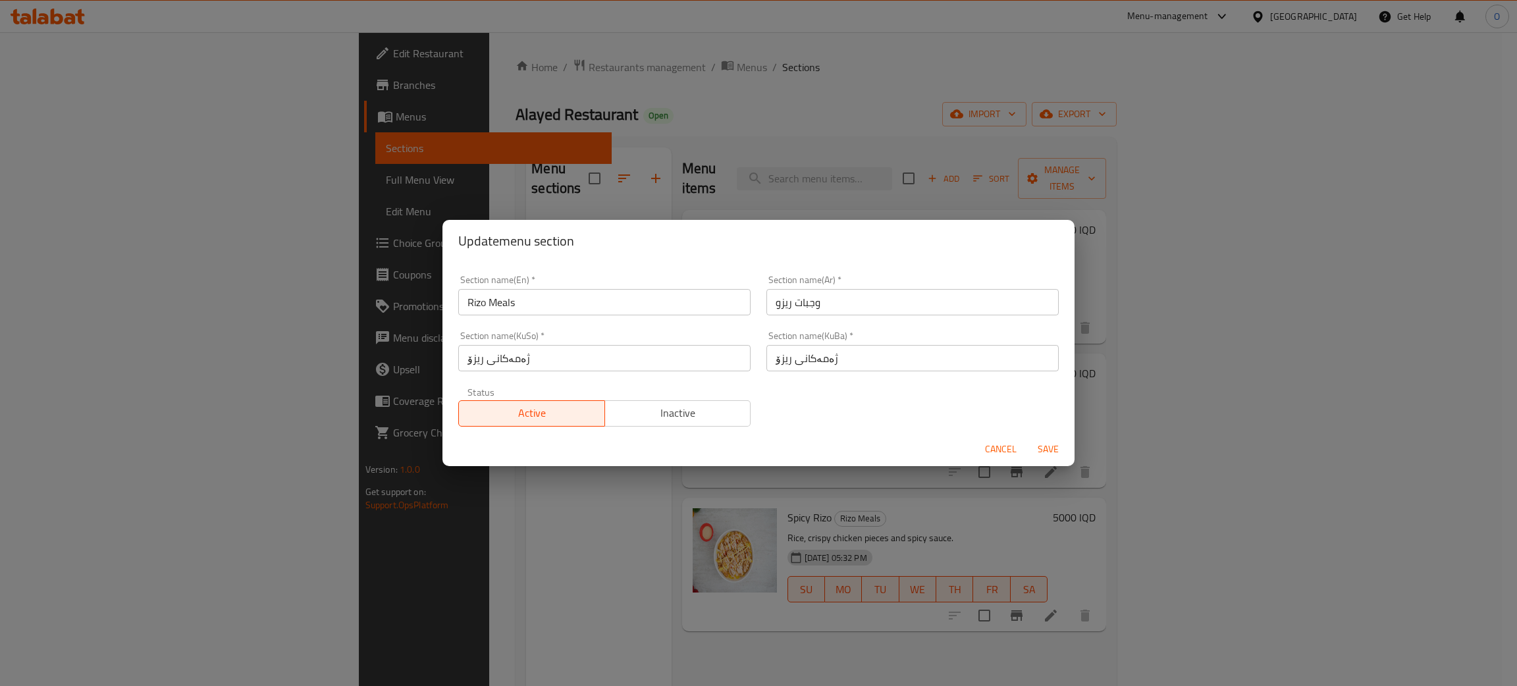
click at [779, 358] on input "ژەمەکانی ریزۆ" at bounding box center [912, 358] width 292 height 26
click at [990, 446] on span "Cancel" at bounding box center [1001, 449] width 32 height 16
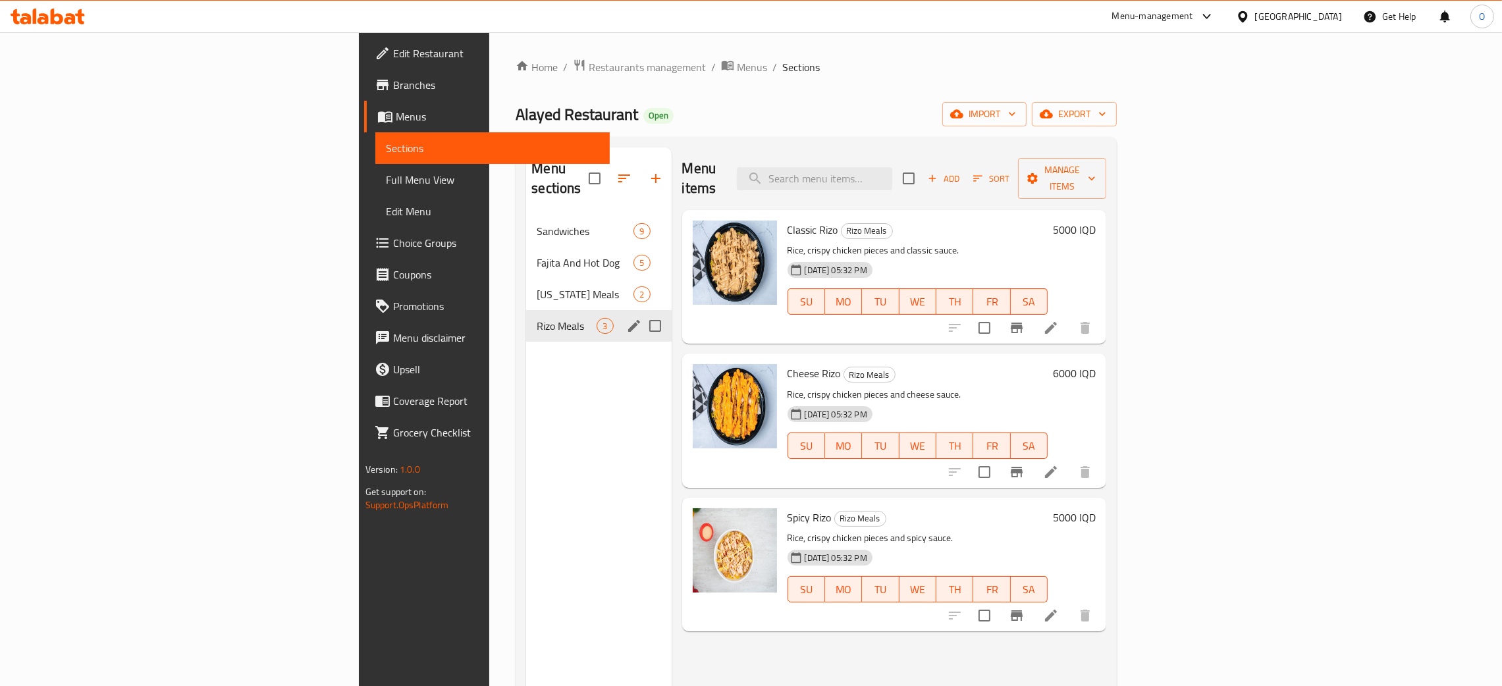
click at [1334, 18] on div "[GEOGRAPHIC_DATA]" at bounding box center [1298, 16] width 87 height 14
click at [1206, 350] on div "United Arab Emirates" at bounding box center [1198, 345] width 87 height 14
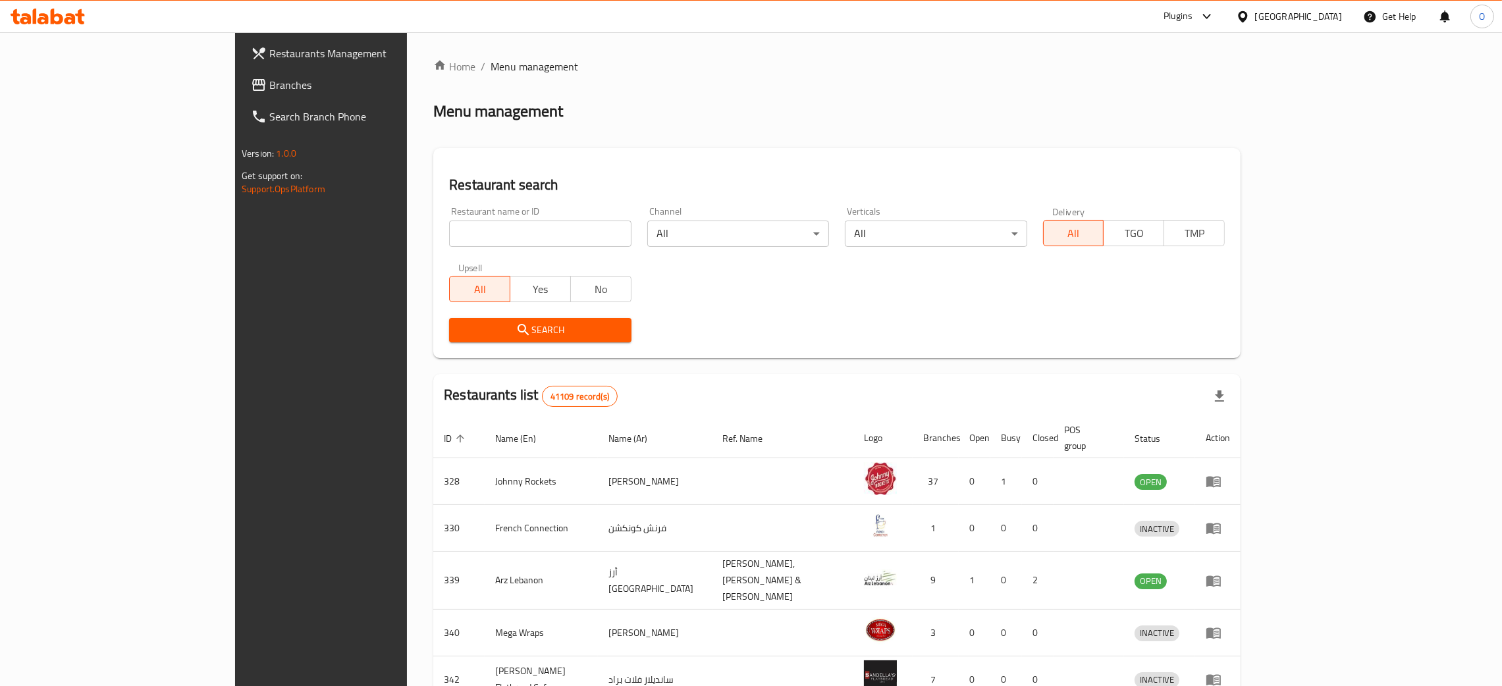
click at [449, 236] on input "search" at bounding box center [540, 234] width 182 height 26
paste input "Pulpaddiction"
type input "Pulpaddiction"
click button "Search" at bounding box center [540, 330] width 182 height 24
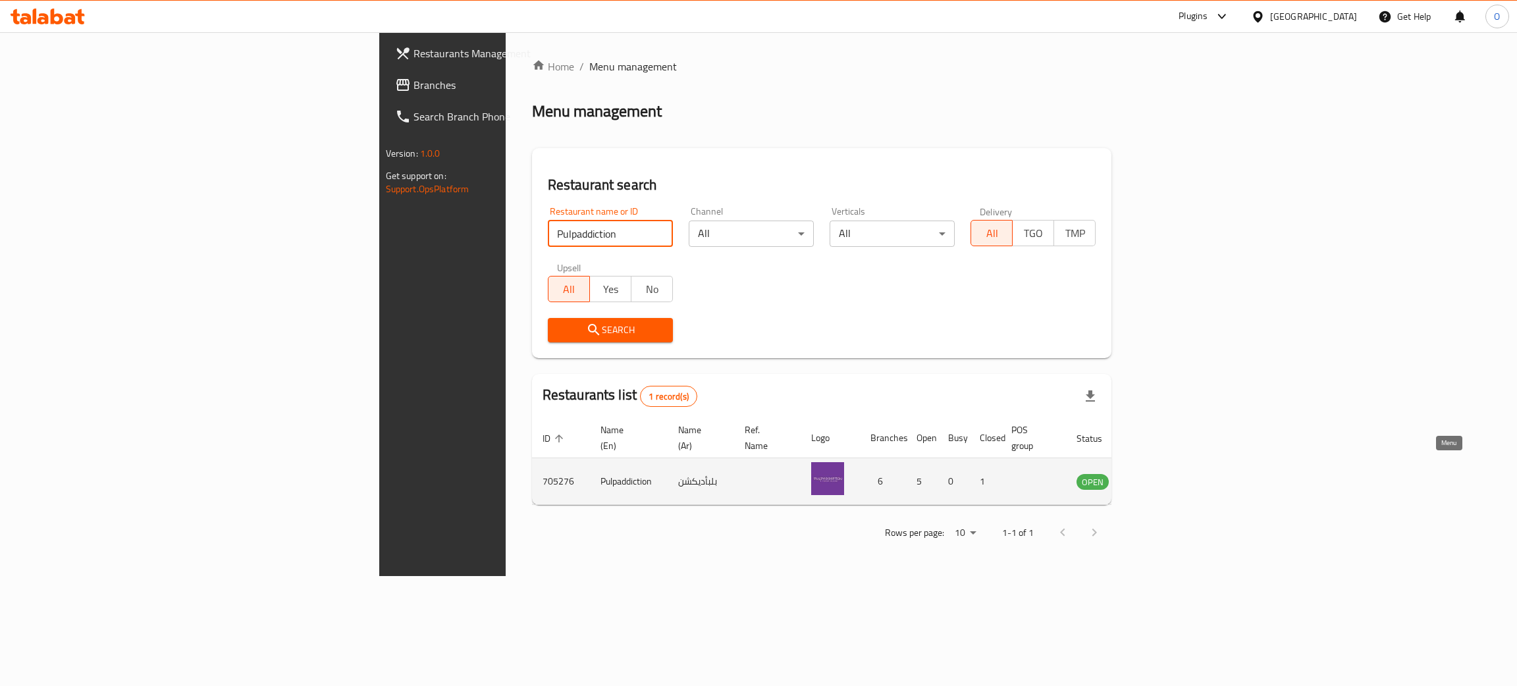
click at [1170, 473] on link "enhanced table" at bounding box center [1158, 481] width 24 height 16
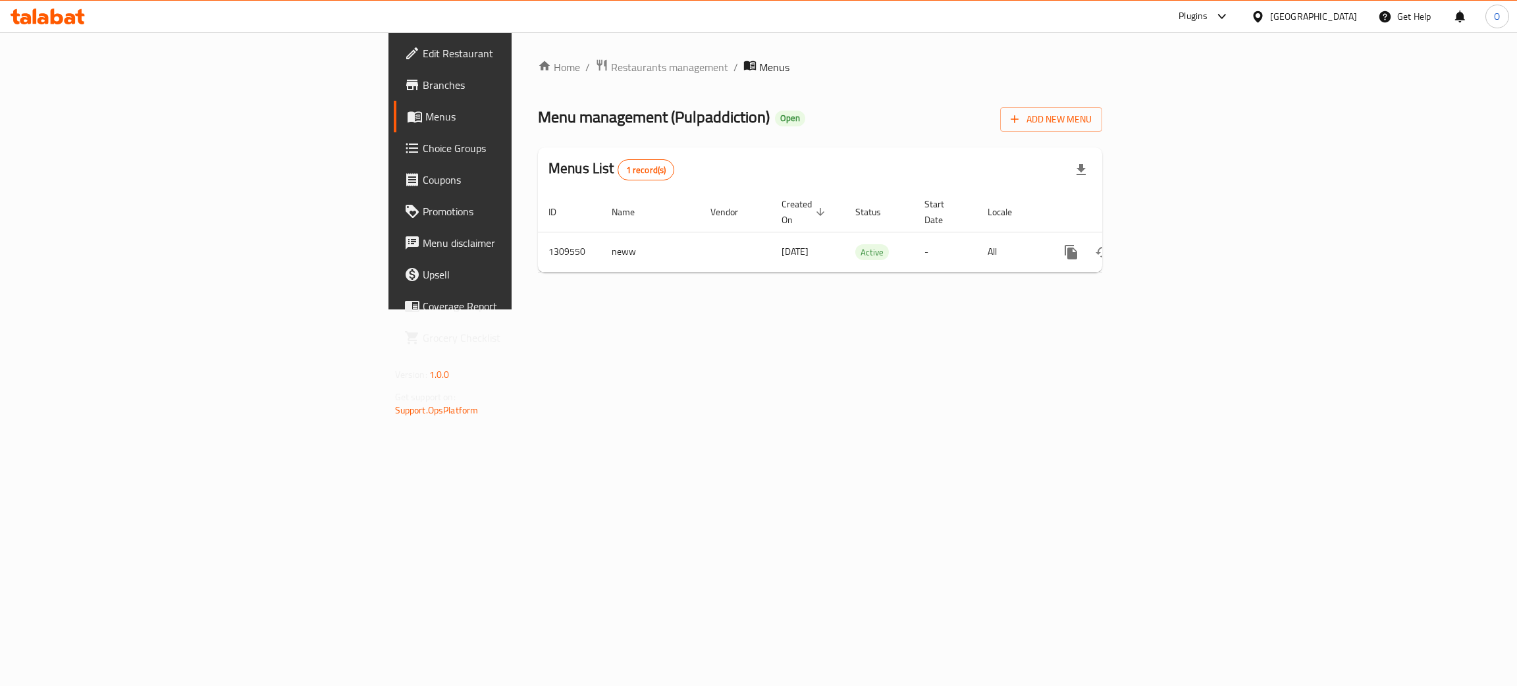
click at [423, 89] on span "Branches" at bounding box center [527, 85] width 209 height 16
